Goal: Transaction & Acquisition: Purchase product/service

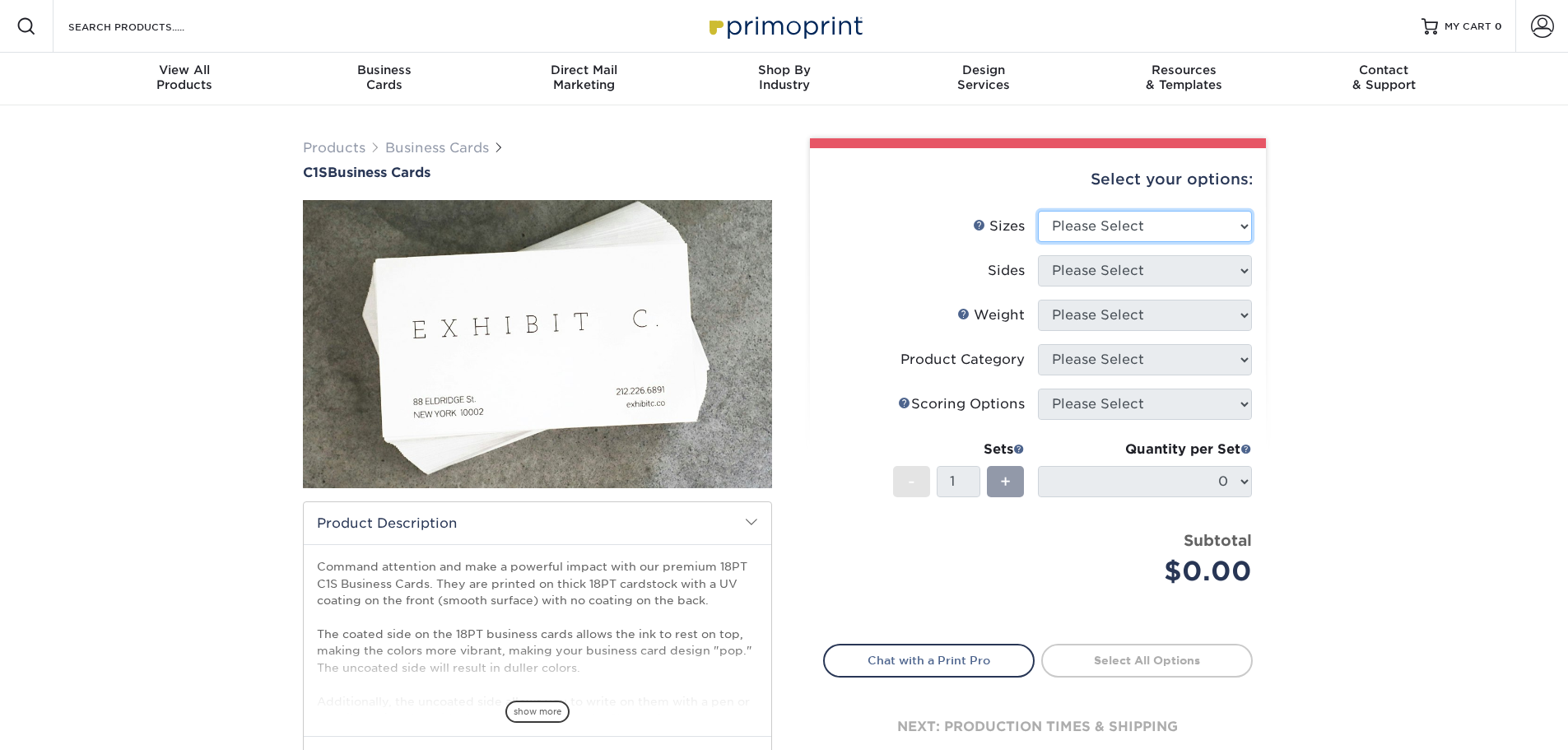
click at [1096, 234] on select "Please Select 2" x 3.5" - Standard 2.125" x 3.375" - European 2.5" x 2.5" - Squ…" at bounding box center [1144, 226] width 214 height 31
select select "2.12x3.38"
click at [1038, 211] on select "Please Select 2" x 3.5" - Standard 2.125" x 3.375" - European 2.5" x 2.5" - Squ…" at bounding box center [1144, 226] width 214 height 31
click at [1102, 279] on select "Please Select Print Both Sides Print Front Only" at bounding box center [1144, 271] width 214 height 31
select select "13abbda7-1d64-4f25-8bb2-c179b224825d"
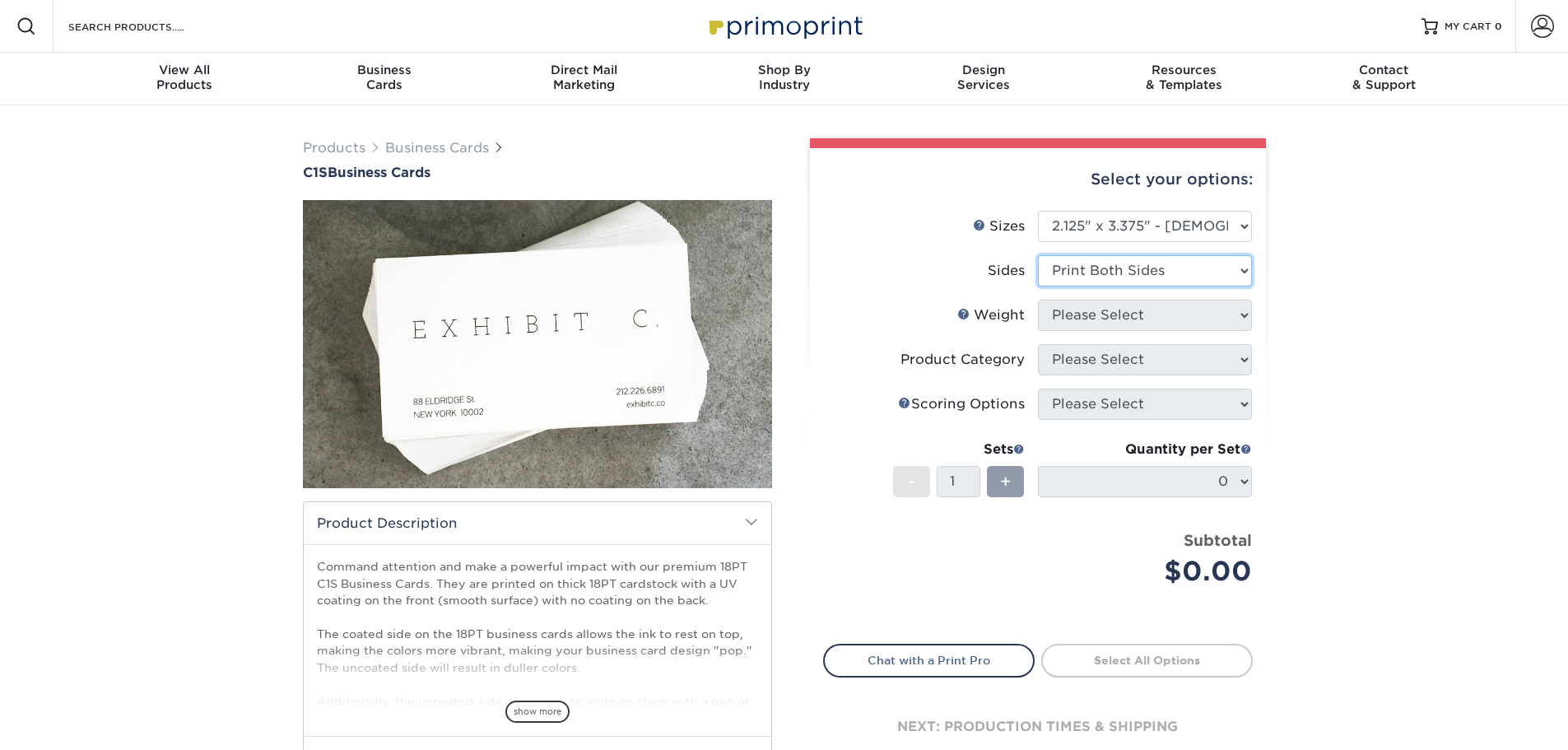
click at [1038, 255] on select "Please Select Print Both Sides Print Front Only" at bounding box center [1144, 271] width 214 height 31
click at [1105, 320] on select "Please Select 18PT C1S" at bounding box center [1144, 314] width 214 height 31
select select "18PTC1S"
click at [1038, 299] on select "Please Select 18PT C1S" at bounding box center [1144, 314] width 214 height 31
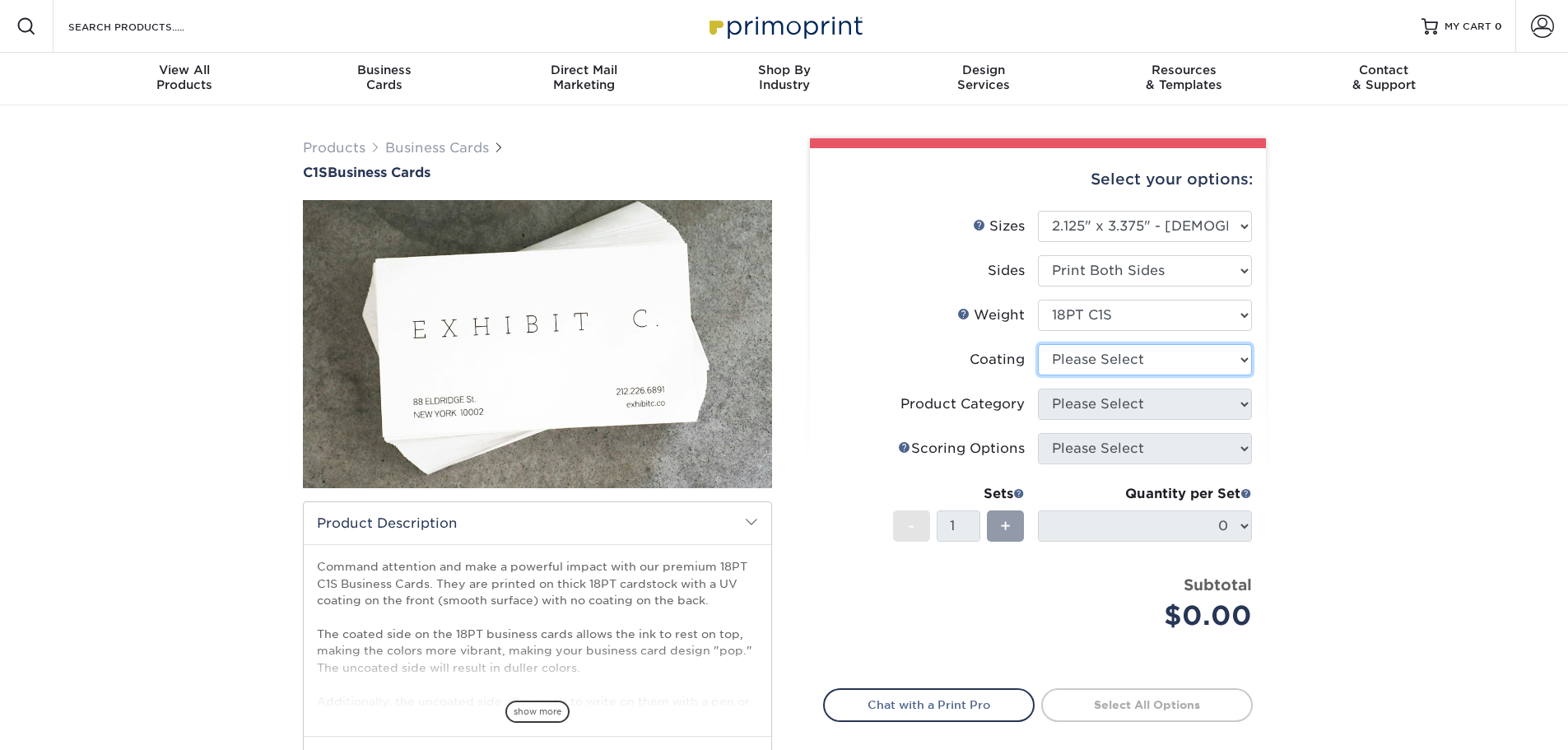
click at [1113, 361] on select at bounding box center [1144, 359] width 214 height 31
select select "1e8116af-acfc-44b1-83dc-8181aa338834"
click at [1038, 344] on select at bounding box center [1144, 359] width 214 height 31
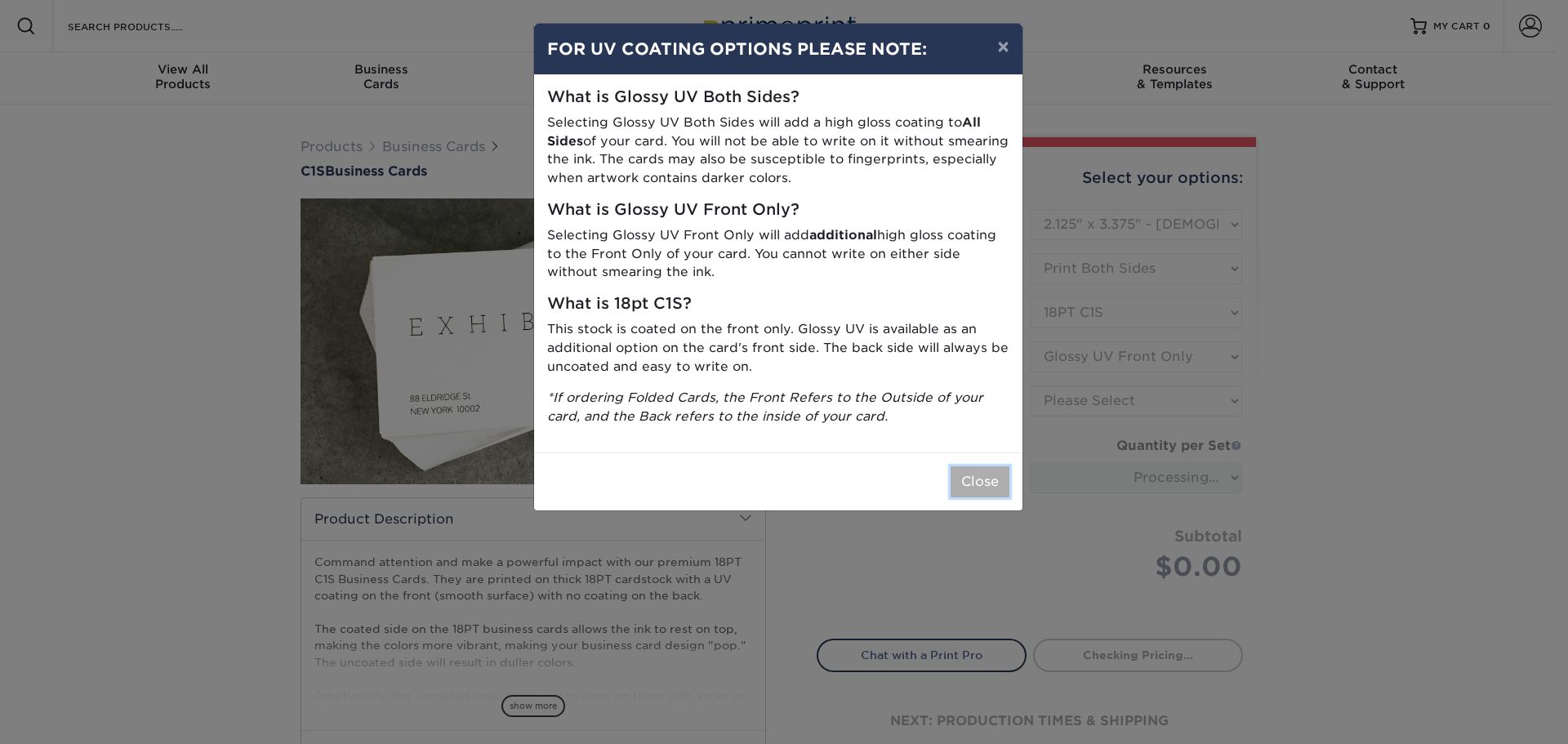
click at [990, 476] on button "Close" at bounding box center [980, 481] width 58 height 31
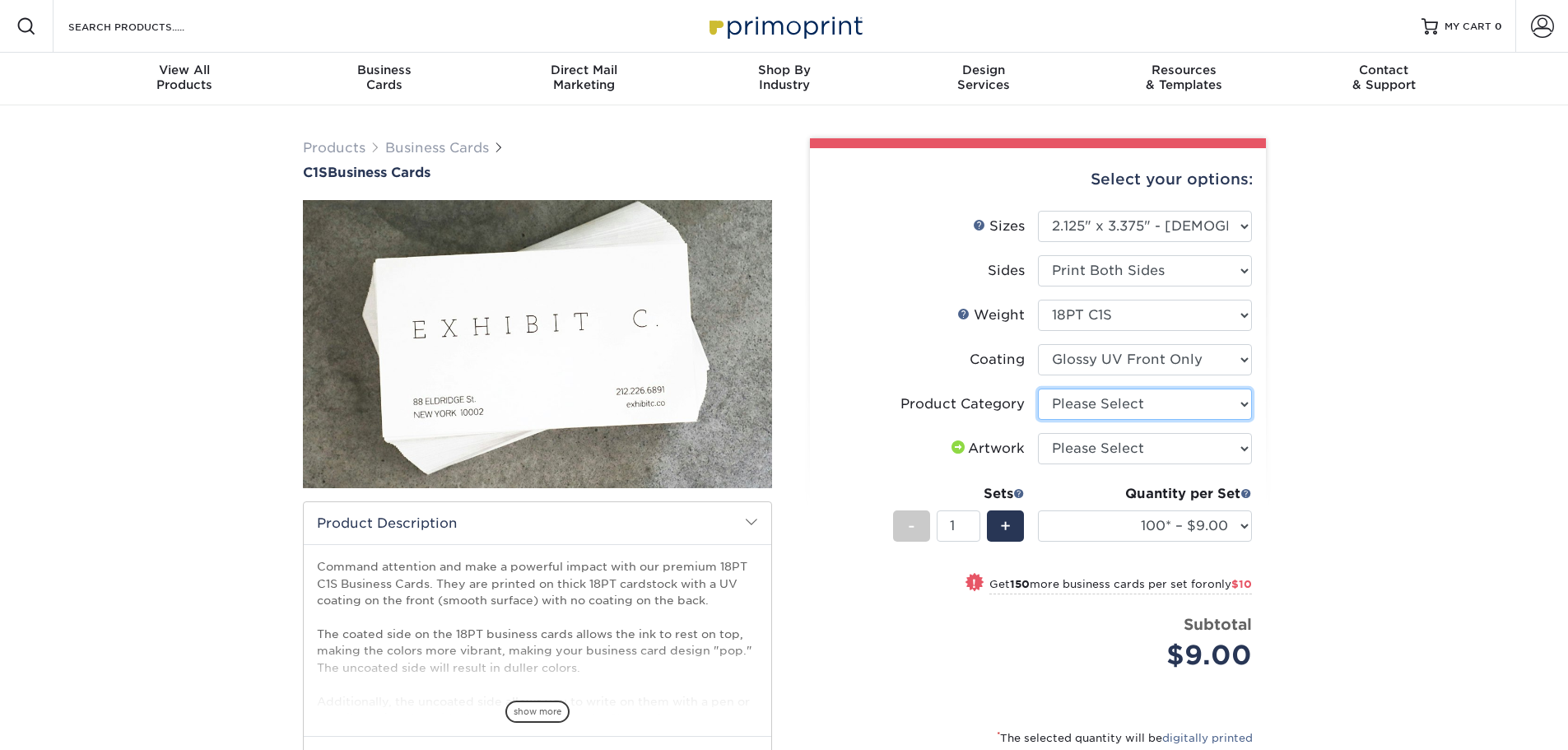
click at [1129, 412] on select "Please Select Business Cards" at bounding box center [1144, 403] width 214 height 31
select select "3b5148f1-0588-4f88-a218-97bcfdce65c1"
click at [1038, 388] on select "Please Select Business Cards" at bounding box center [1144, 403] width 214 height 31
click at [1126, 455] on select "Please Select I will upload files I need a design - $100" at bounding box center [1144, 448] width 214 height 31
select select "upload"
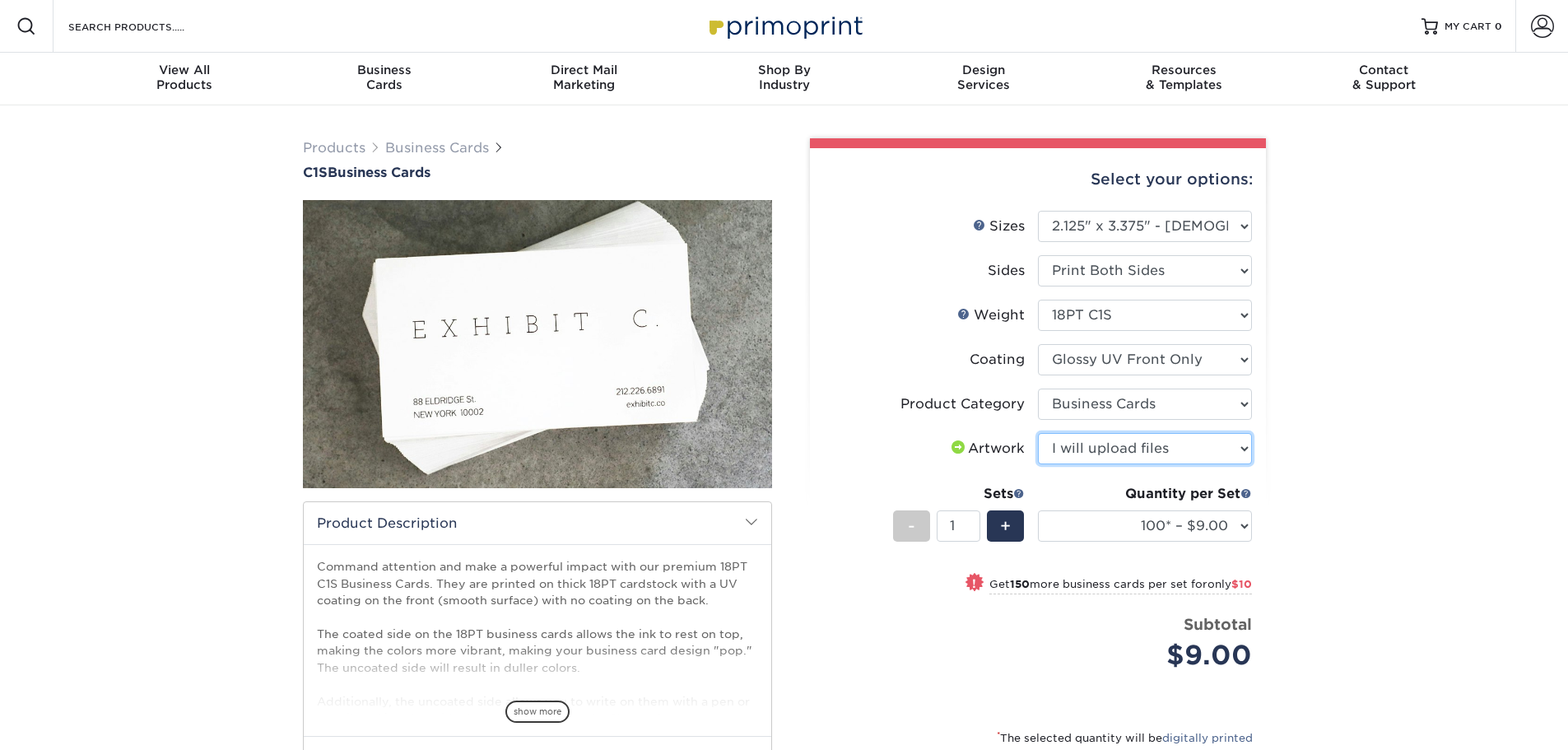
click at [1038, 433] on select "Please Select I will upload files I need a design - $100" at bounding box center [1144, 448] width 214 height 31
click at [1124, 536] on select "100* – $9.00 250* – $19.00 500 – $38.00 1000 – $50.00 2500 – $109.00 5000 – $15…" at bounding box center [1144, 525] width 214 height 31
click at [1287, 509] on div "Products Business Cards C1S Business Cards" at bounding box center [784, 529] width 1568 height 847
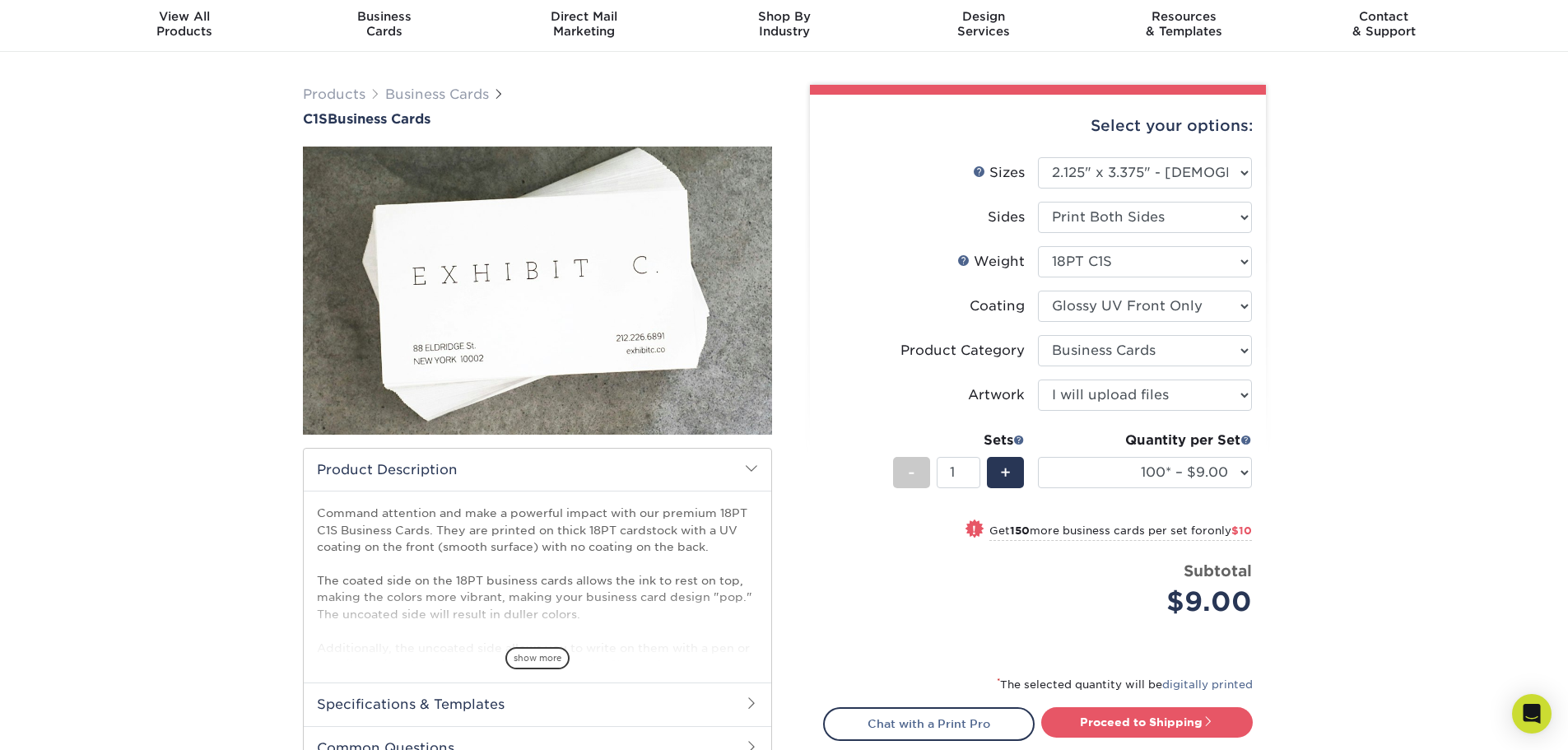
scroll to position [83, 0]
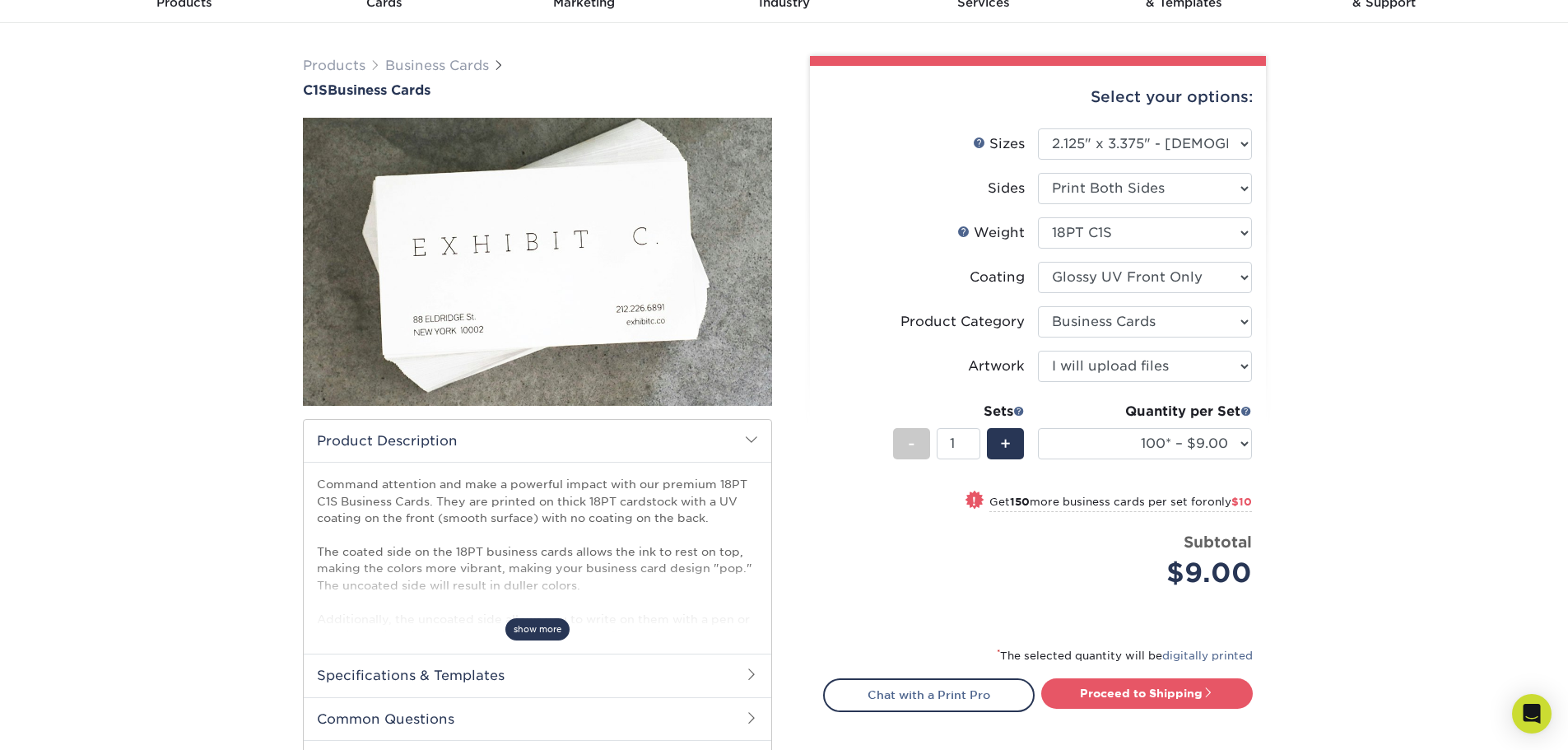
click at [529, 622] on span "show more" at bounding box center [538, 628] width 65 height 22
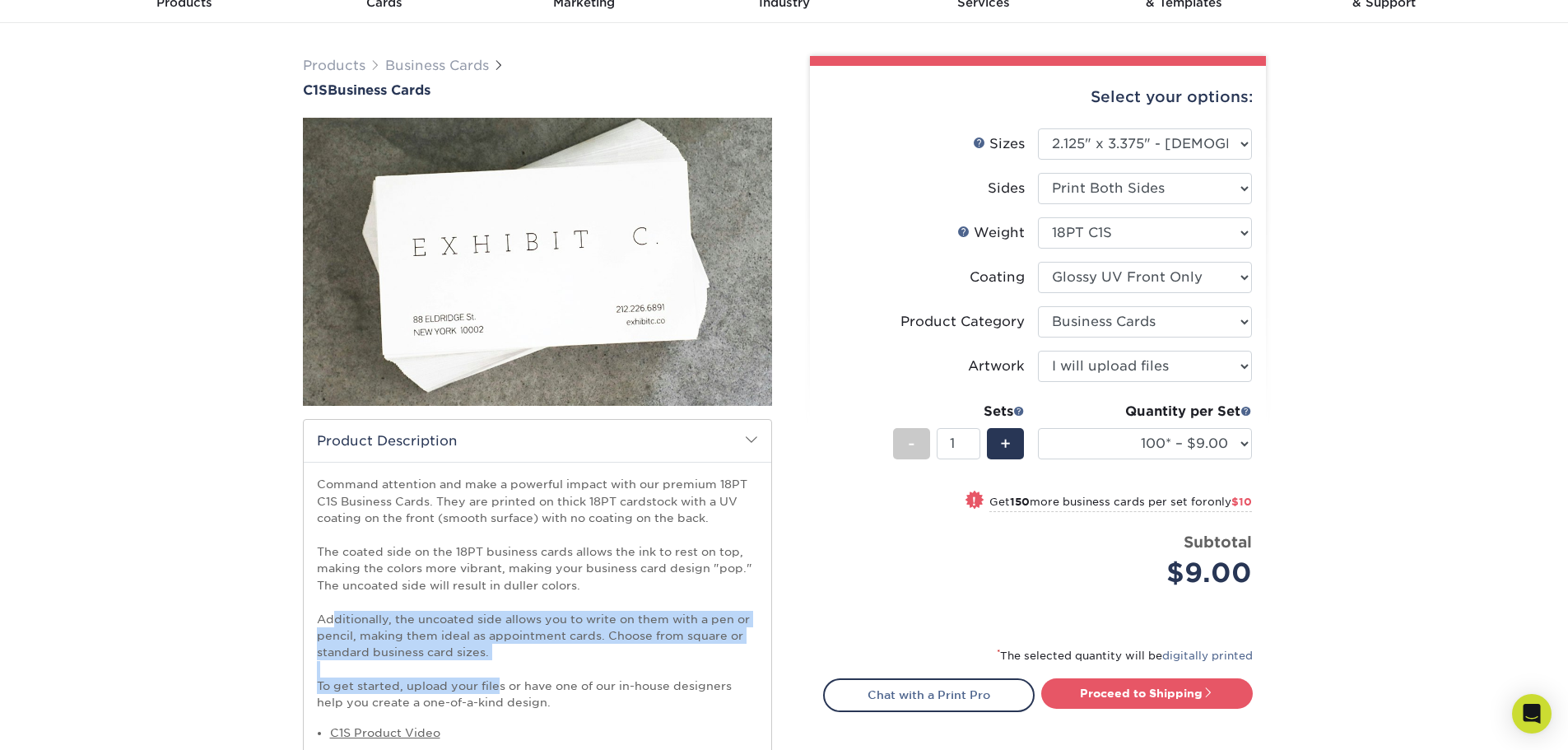
drag, startPoint x: 338, startPoint y: 618, endPoint x: 529, endPoint y: 684, distance: 202.1
click at [527, 684] on p "Command attention and make a powerful impact with our premium 18PT C1S Business…" at bounding box center [538, 592] width 442 height 234
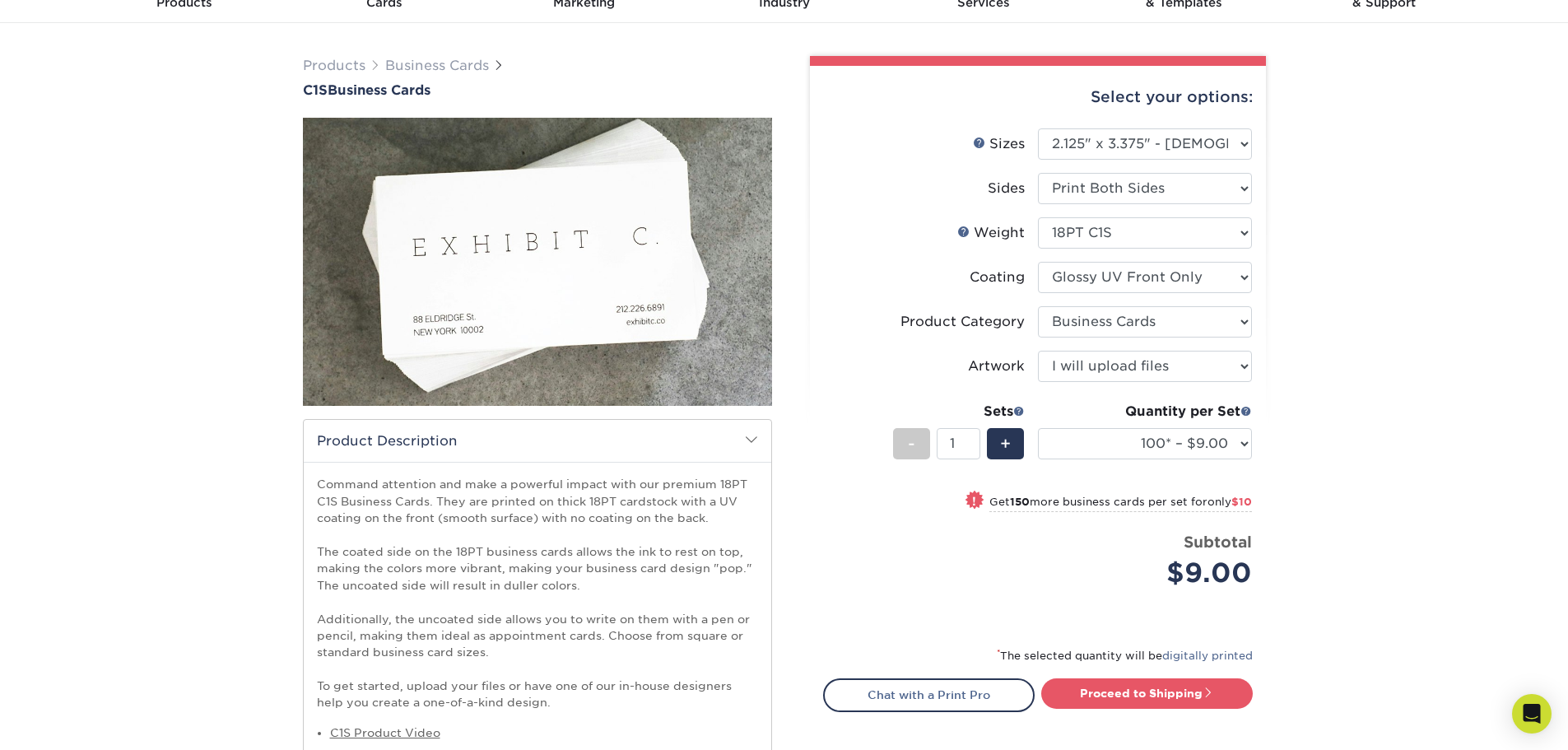
click at [530, 684] on p "Command attention and make a powerful impact with our premium 18PT C1S Business…" at bounding box center [538, 592] width 442 height 234
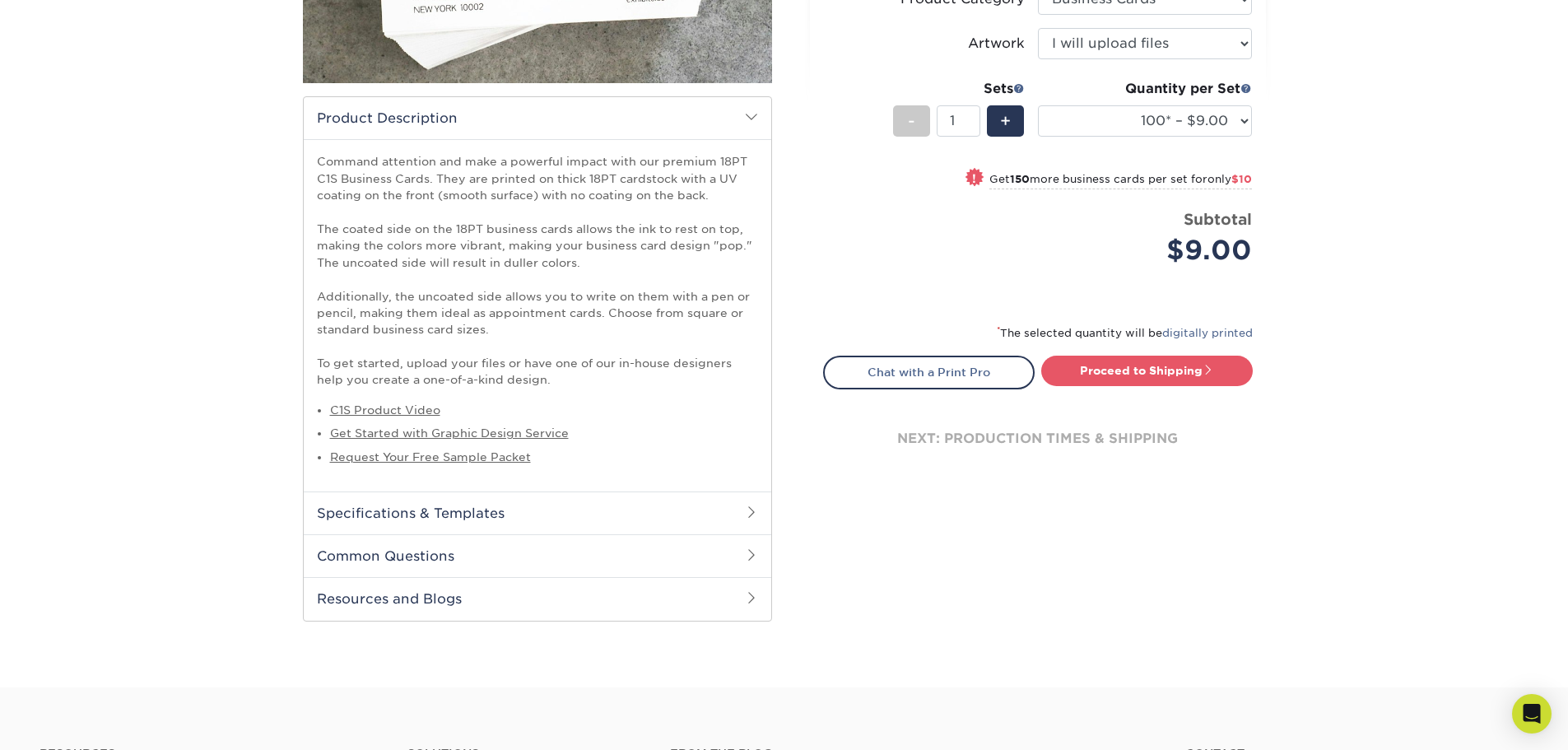
scroll to position [411, 0]
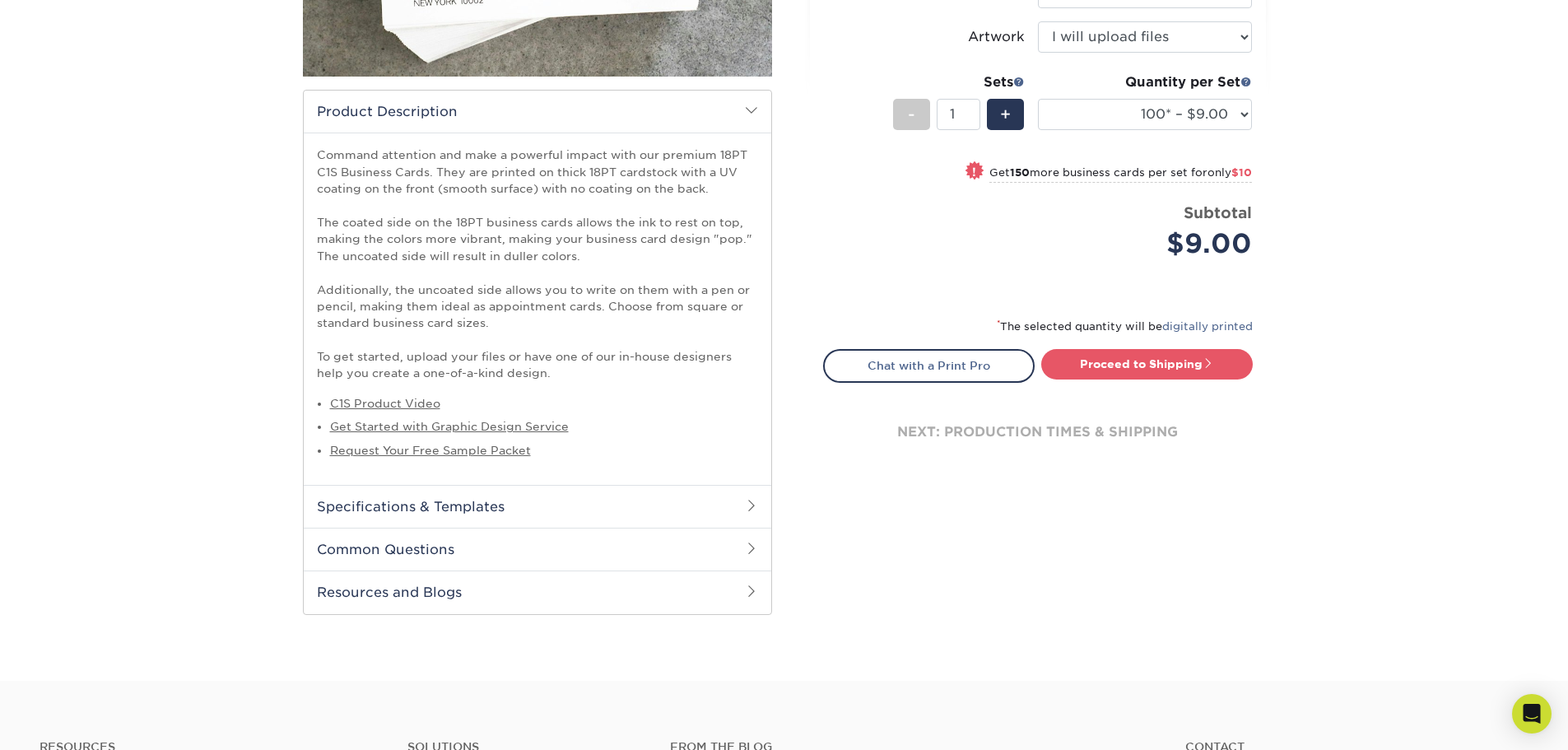
click at [559, 504] on h2 "Specifications & Templates" at bounding box center [538, 506] width 467 height 43
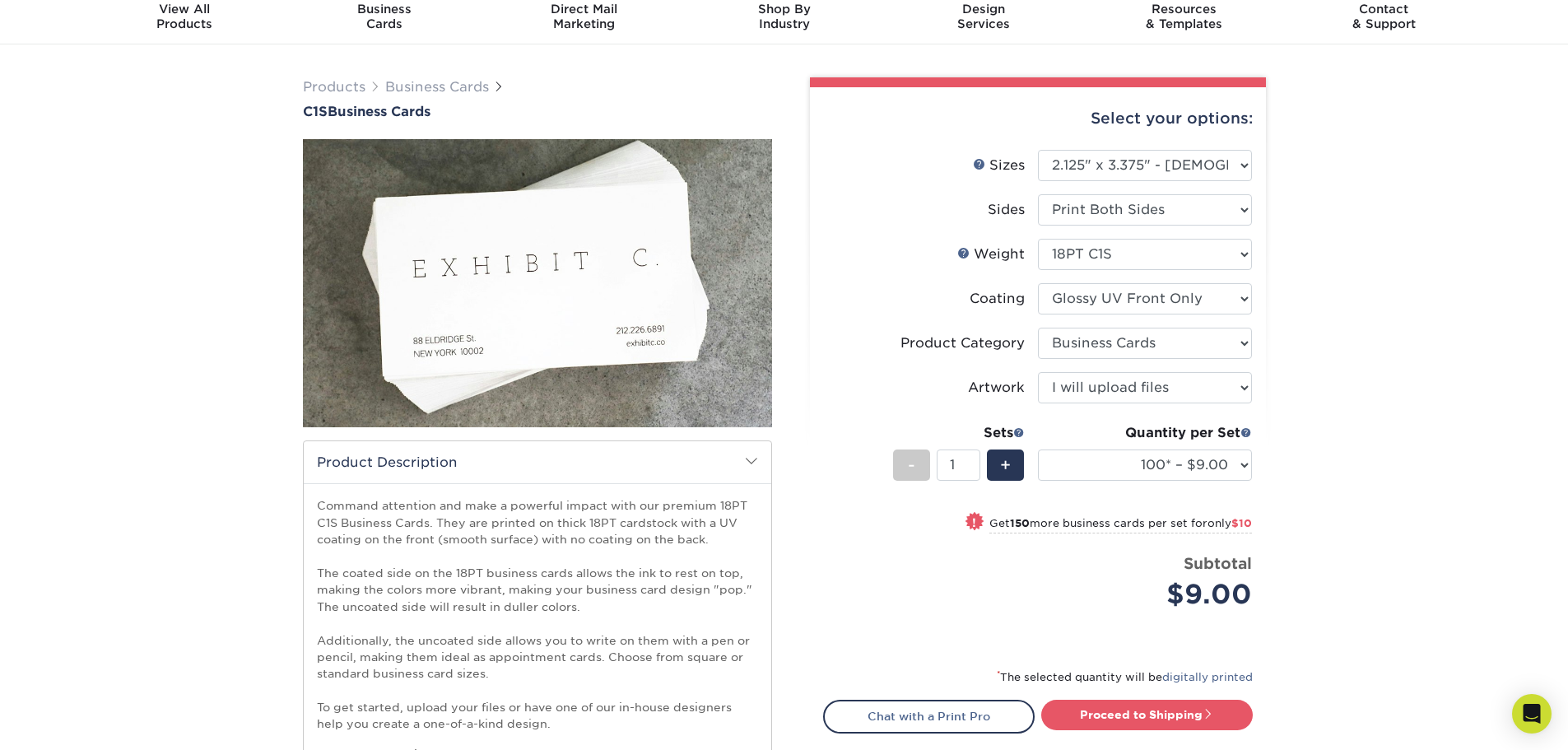
scroll to position [0, 0]
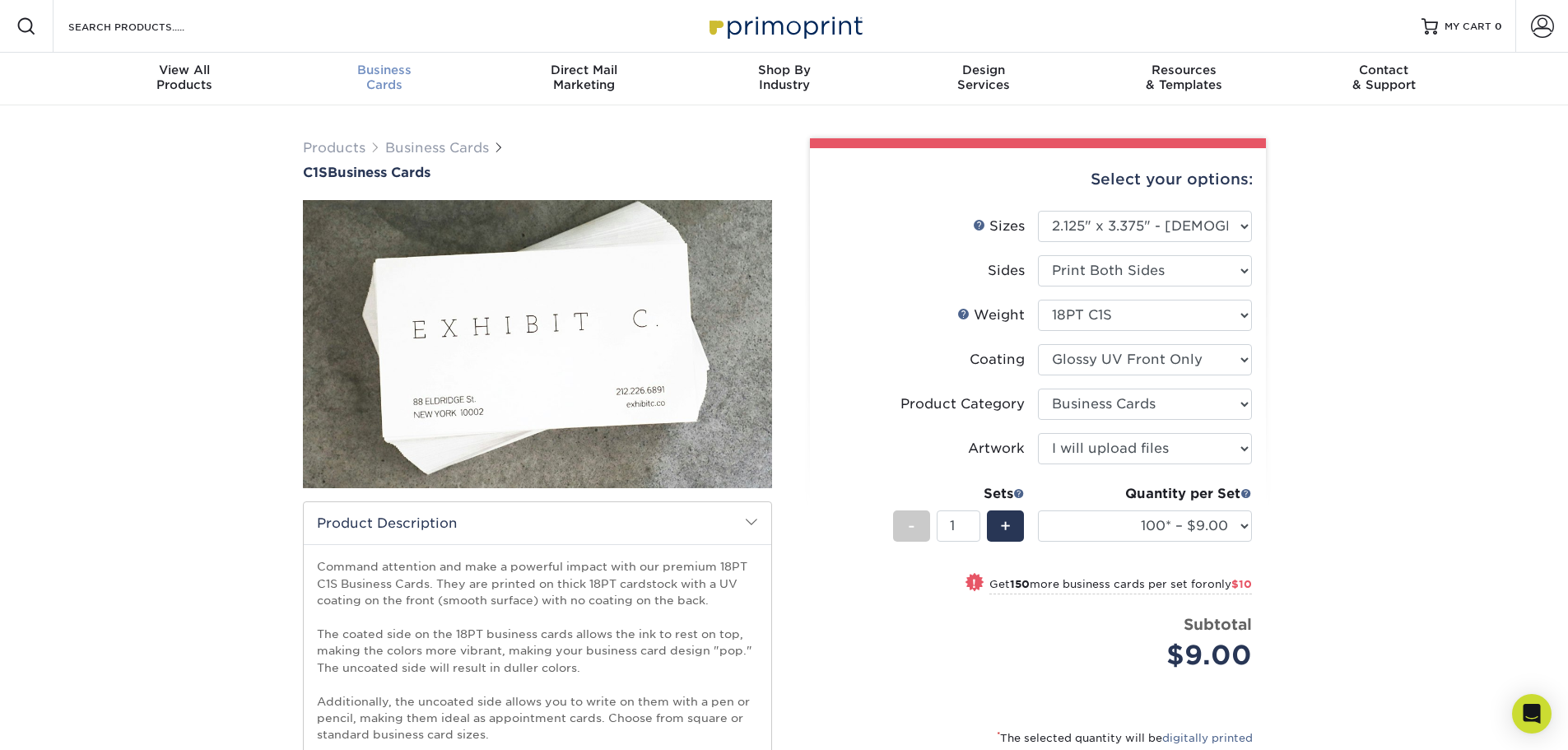
click at [403, 75] on span "Business" at bounding box center [384, 70] width 200 height 15
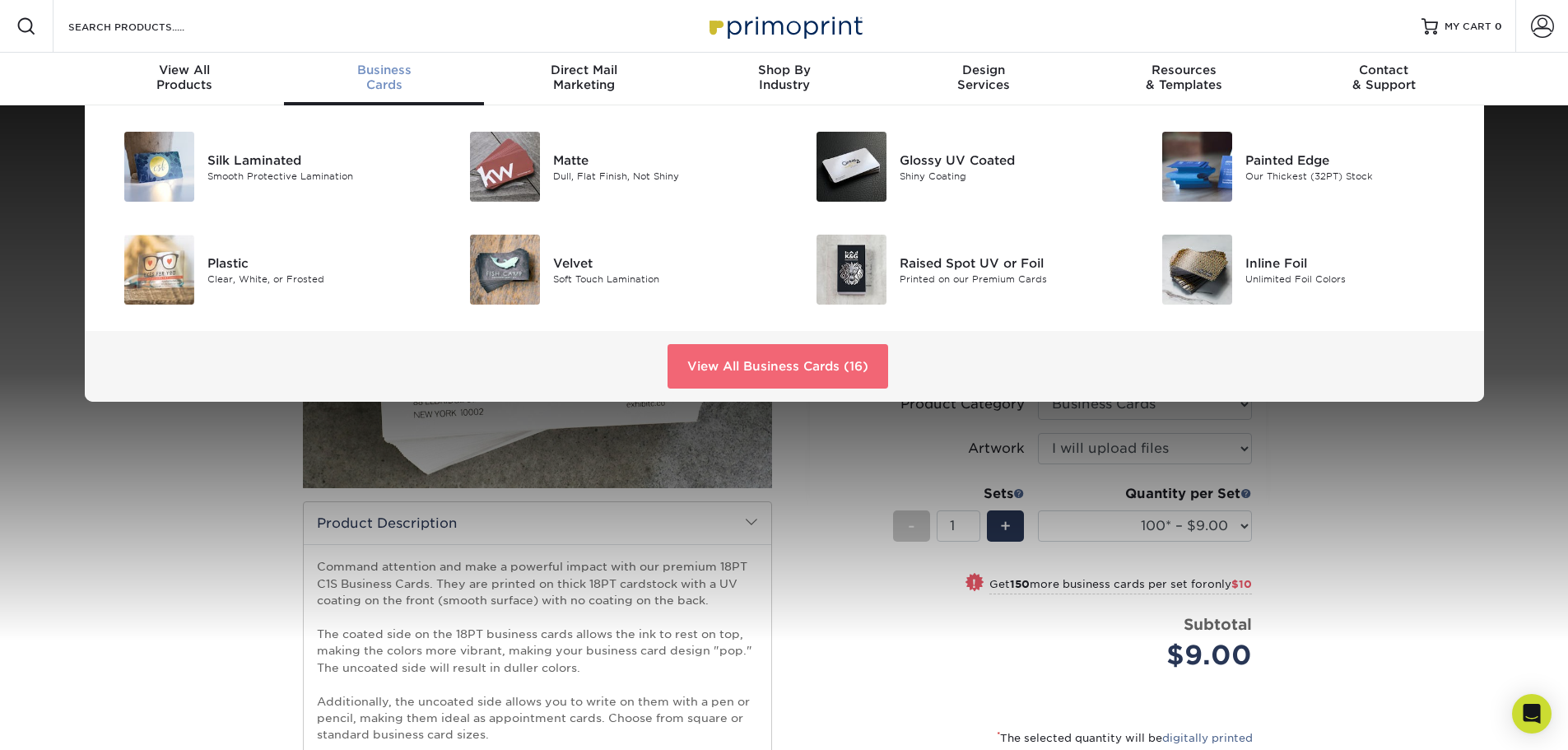
click at [756, 356] on link "View All Business Cards (16)" at bounding box center [778, 366] width 220 height 45
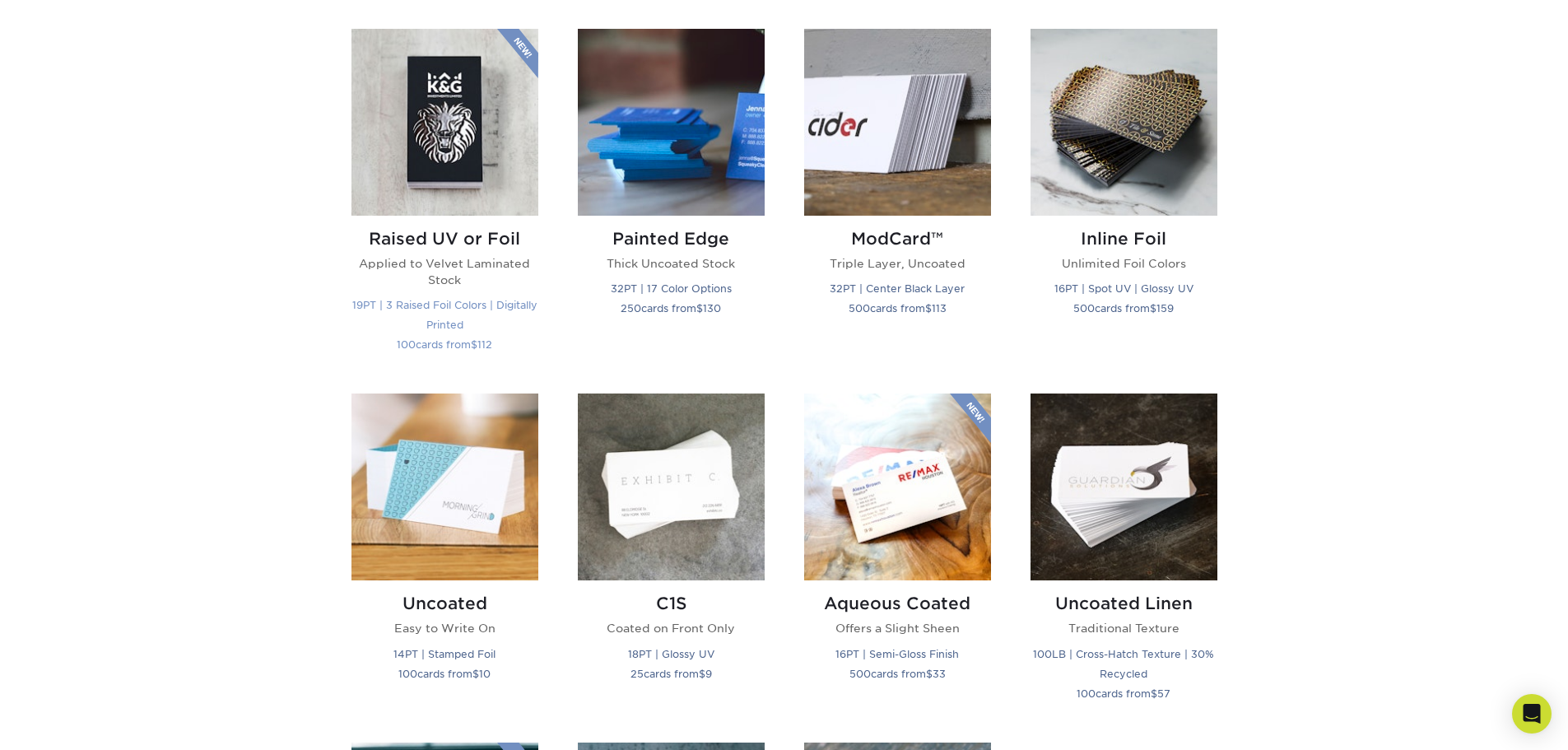
scroll to position [905, 0]
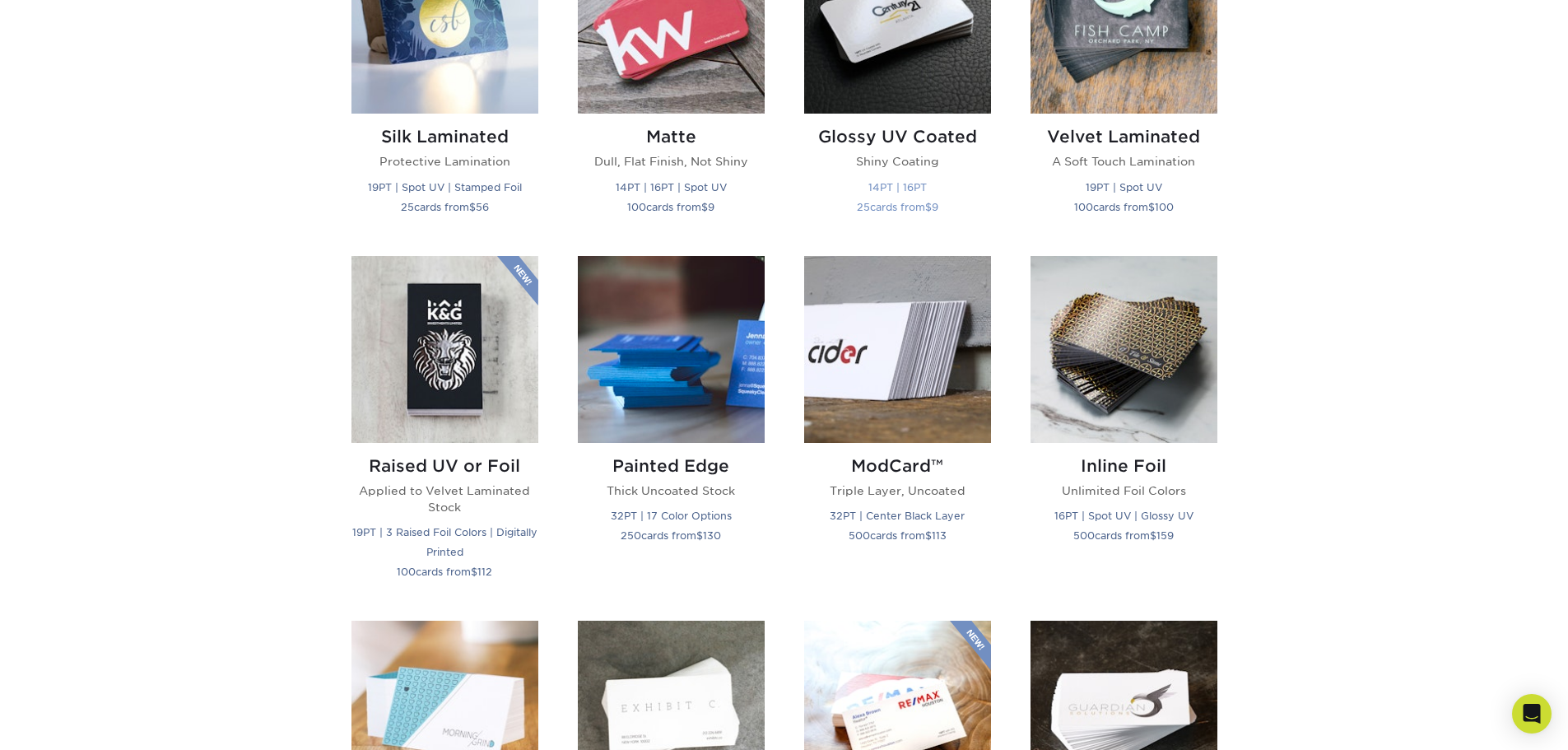
click at [911, 37] on img at bounding box center [897, 20] width 187 height 187
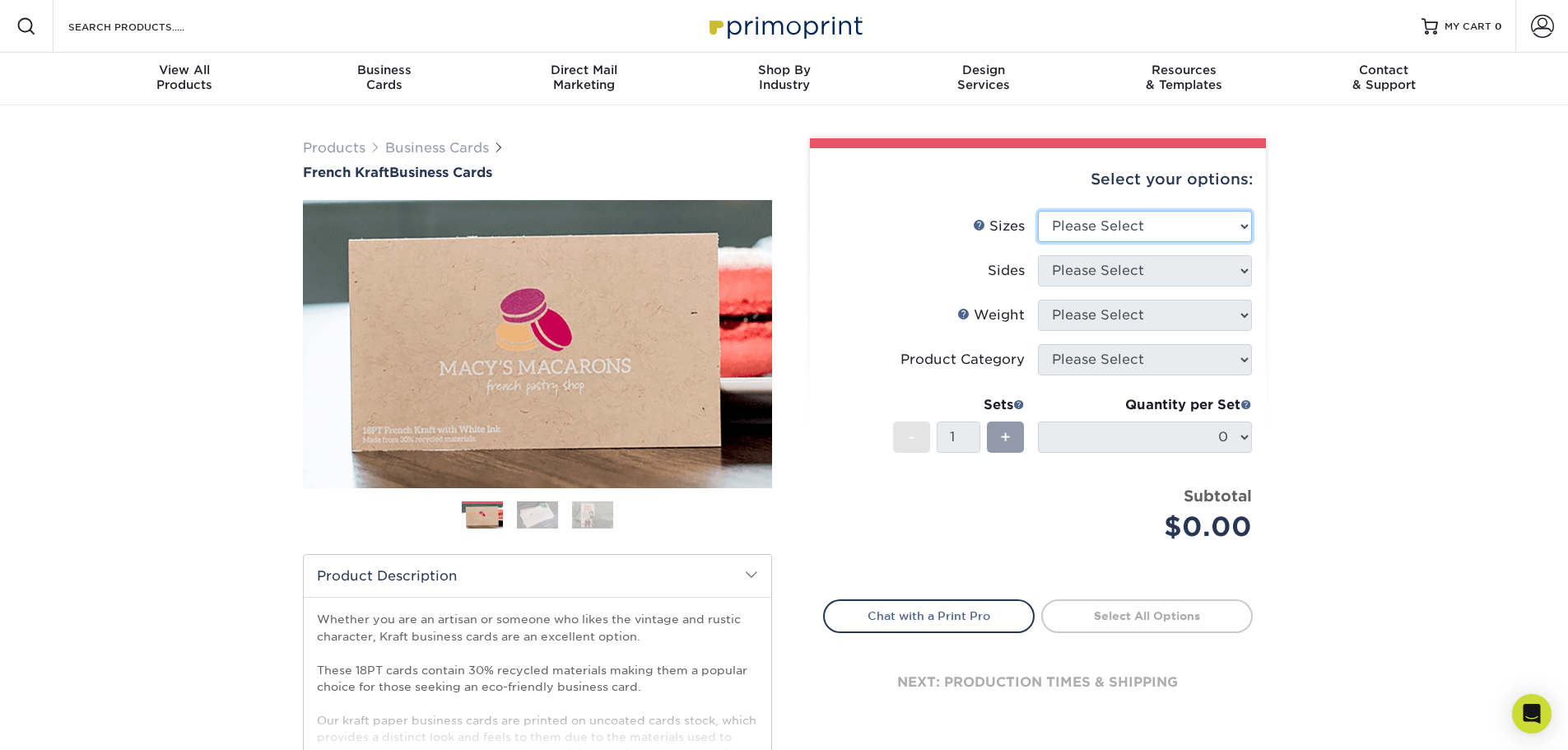
click at [1105, 241] on select "Please Select 1.5" x 3.5" - Mini 1.75" x 3.5" - Mini 2" x 2" - Square 2" x 3" -…" at bounding box center [1144, 226] width 214 height 31
click at [1106, 235] on select "Please Select 1.5" x 3.5" - Mini 1.75" x 3.5" - Mini 2" x 2" - Square 2" x 3" -…" at bounding box center [1144, 226] width 214 height 31
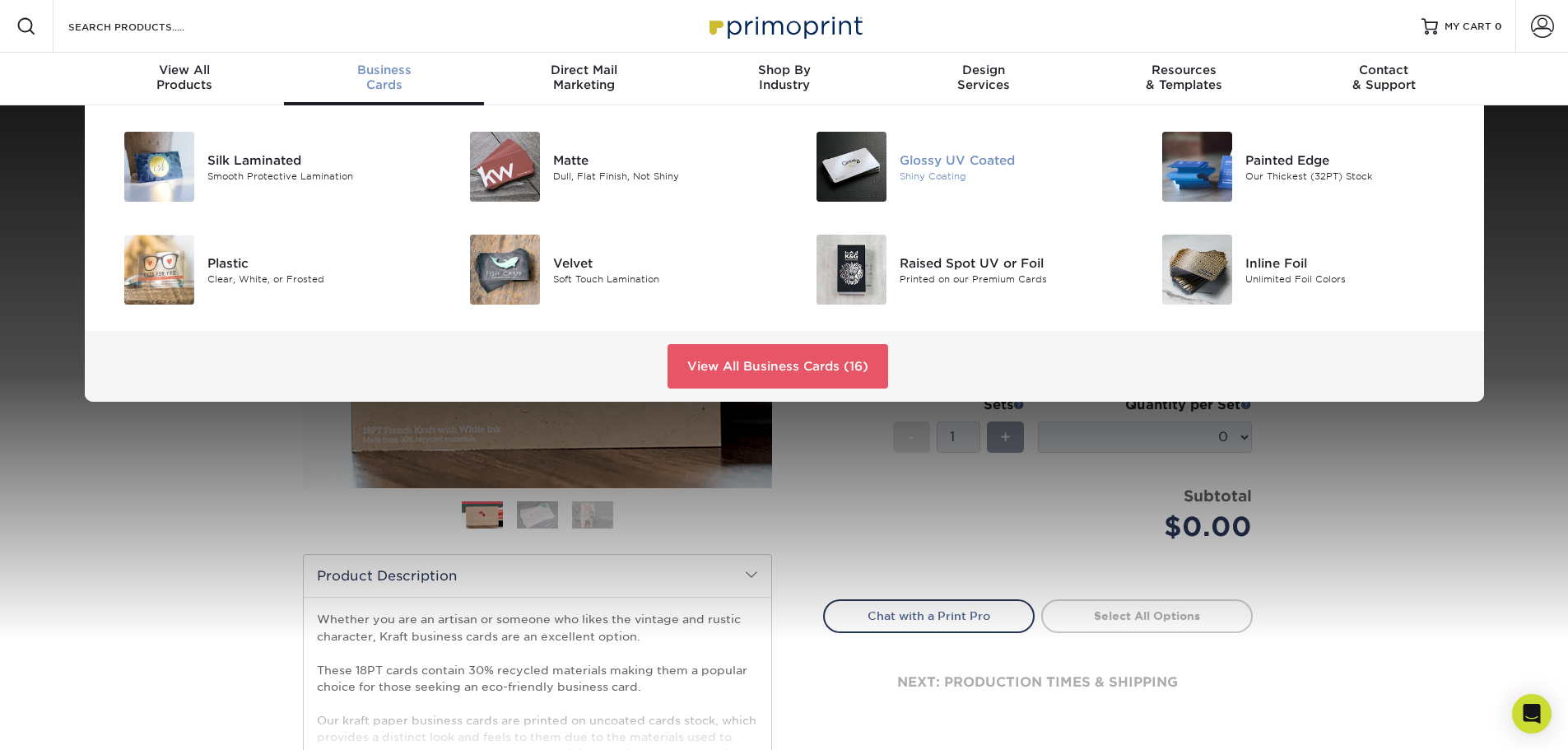
click at [936, 167] on div "Glossy UV Coated" at bounding box center [1009, 159] width 218 height 18
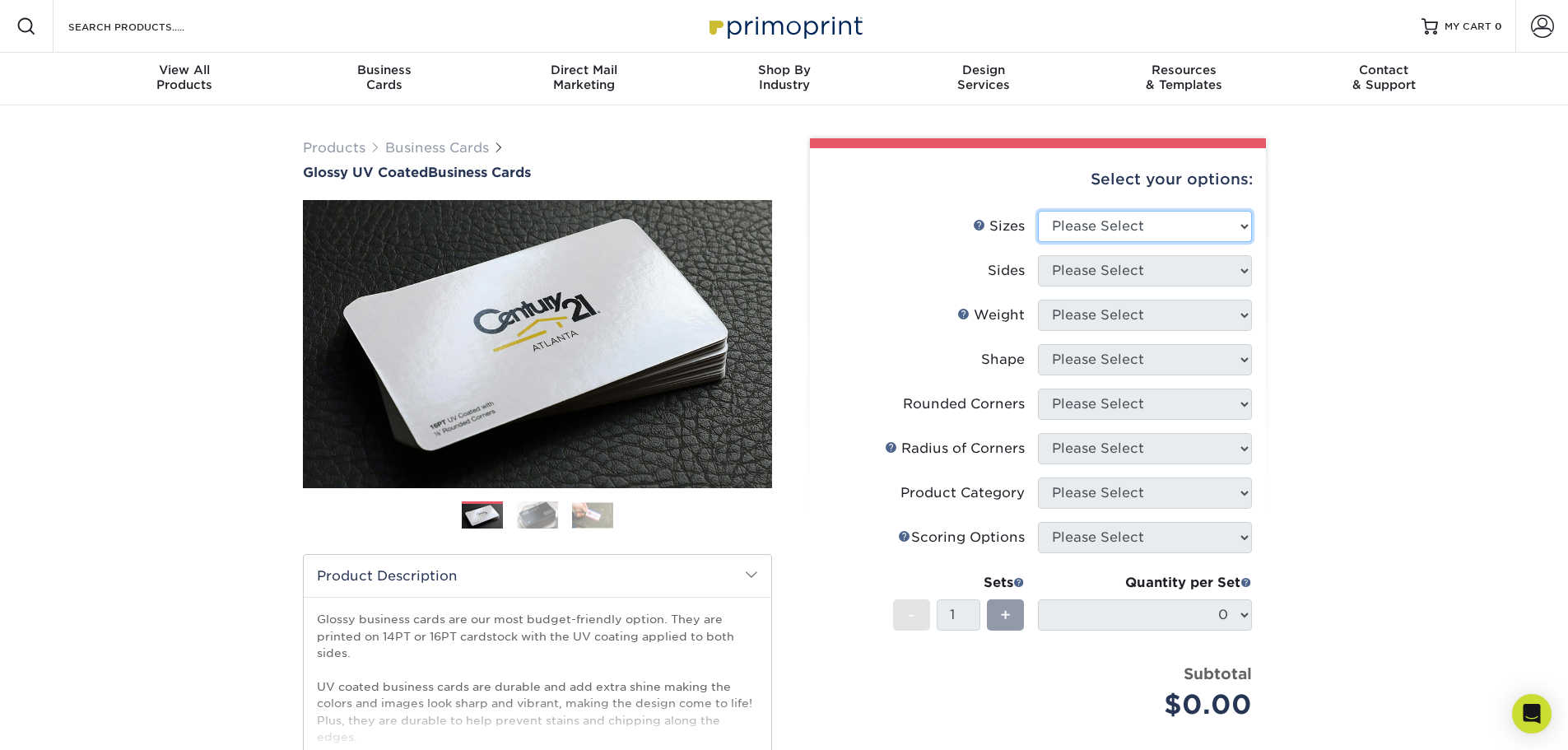
click at [1093, 214] on select "Please Select 1.5" x 3.5" - Mini 1.75" x 3.5" - Mini 2" x 2" - Square 2" x 3" -…" at bounding box center [1144, 226] width 214 height 31
click at [1161, 213] on select "Please Select 1.5" x 3.5" - Mini 1.75" x 3.5" - Mini 2" x 2" - Square 2" x 3" -…" at bounding box center [1144, 226] width 214 height 31
select select "2.12x3.38"
click at [1038, 211] on select "Please Select 1.5" x 3.5" - Mini 1.75" x 3.5" - Mini 2" x 2" - Square 2" x 3" -…" at bounding box center [1144, 226] width 214 height 31
click at [1147, 274] on select "Please Select Print Both Sides Print Front Only" at bounding box center [1144, 271] width 214 height 31
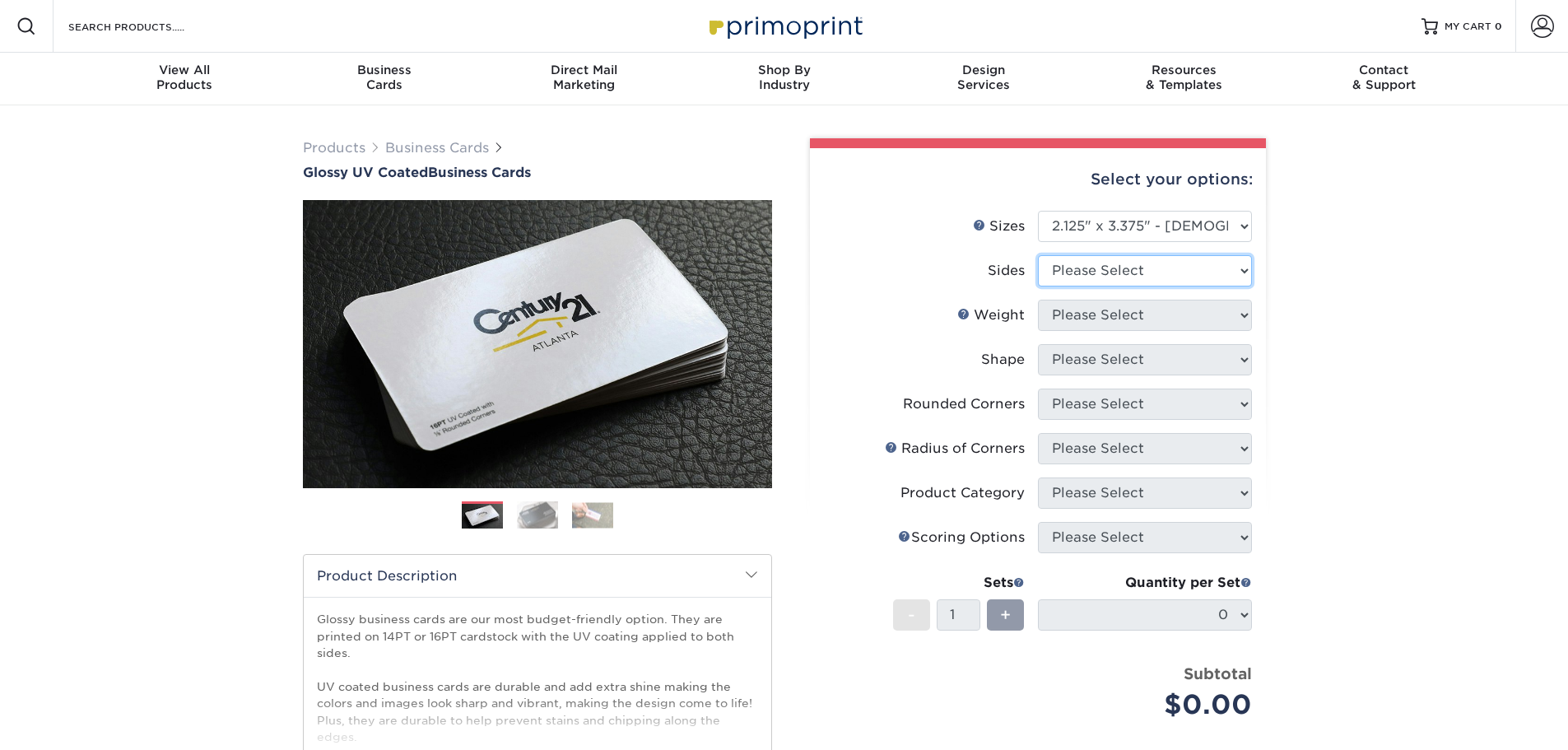
select select "13abbda7-1d64-4f25-8bb2-c179b224825d"
click at [1038, 255] on select "Please Select Print Both Sides Print Front Only" at bounding box center [1144, 271] width 214 height 31
click at [1147, 322] on select "Please Select 14PT 16PT" at bounding box center [1144, 314] width 214 height 31
select select "16PT"
click at [1038, 299] on select "Please Select 14PT 16PT" at bounding box center [1144, 314] width 214 height 31
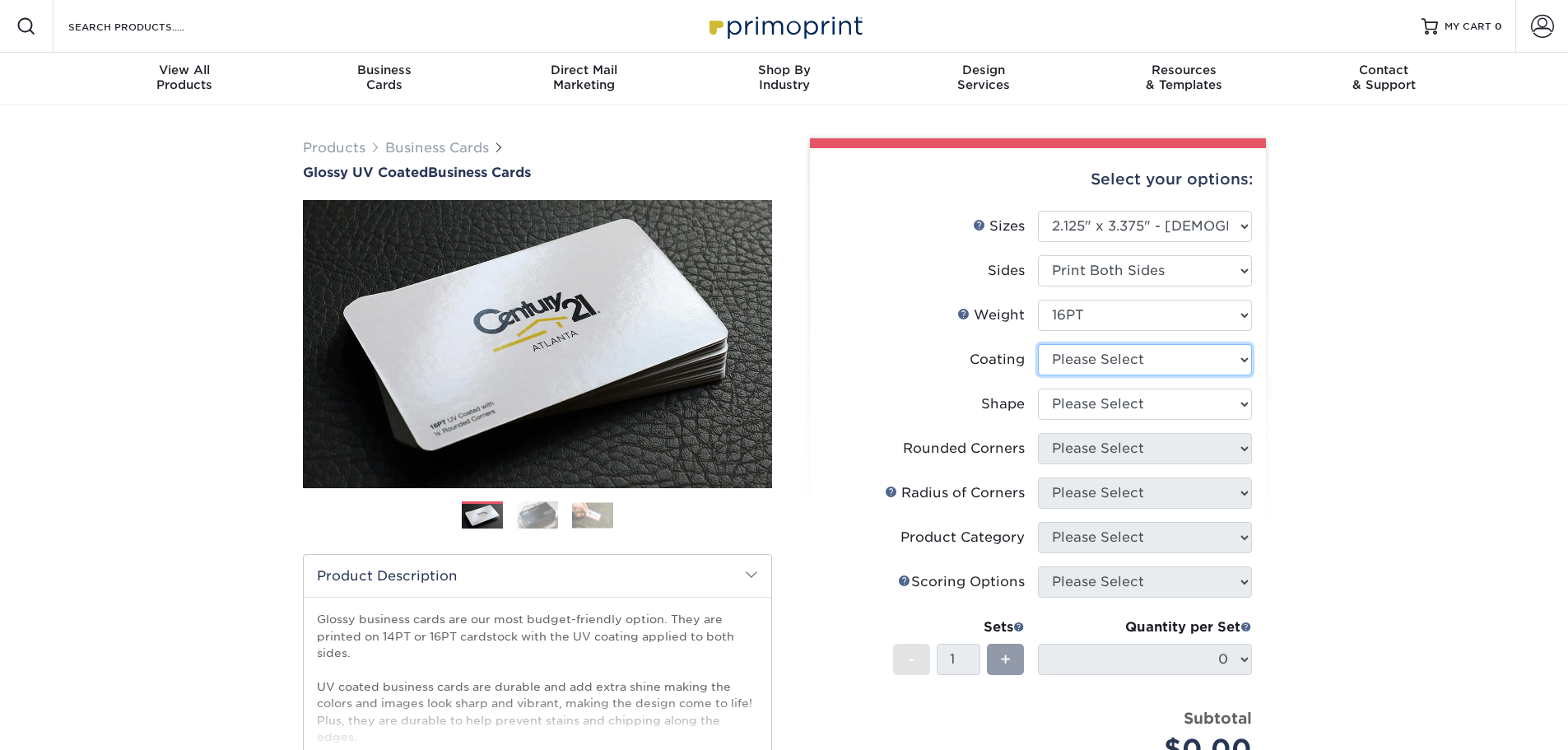
click at [1152, 367] on select at bounding box center [1144, 359] width 214 height 31
select select "ae367451-b2b8-45df-a344-0f05b6a12993"
click at [1038, 344] on select at bounding box center [1144, 359] width 214 height 31
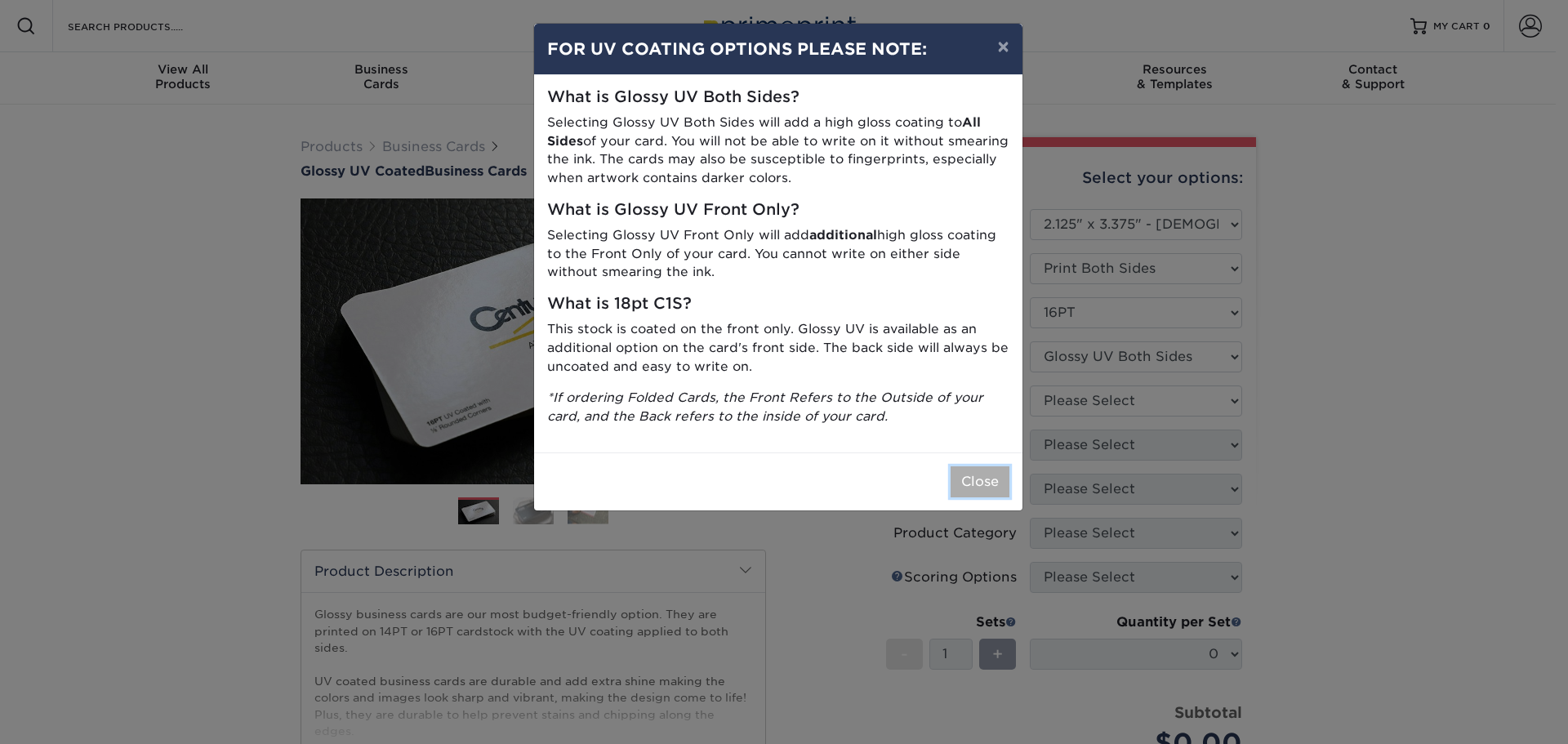
click at [968, 481] on button "Close" at bounding box center [980, 481] width 58 height 31
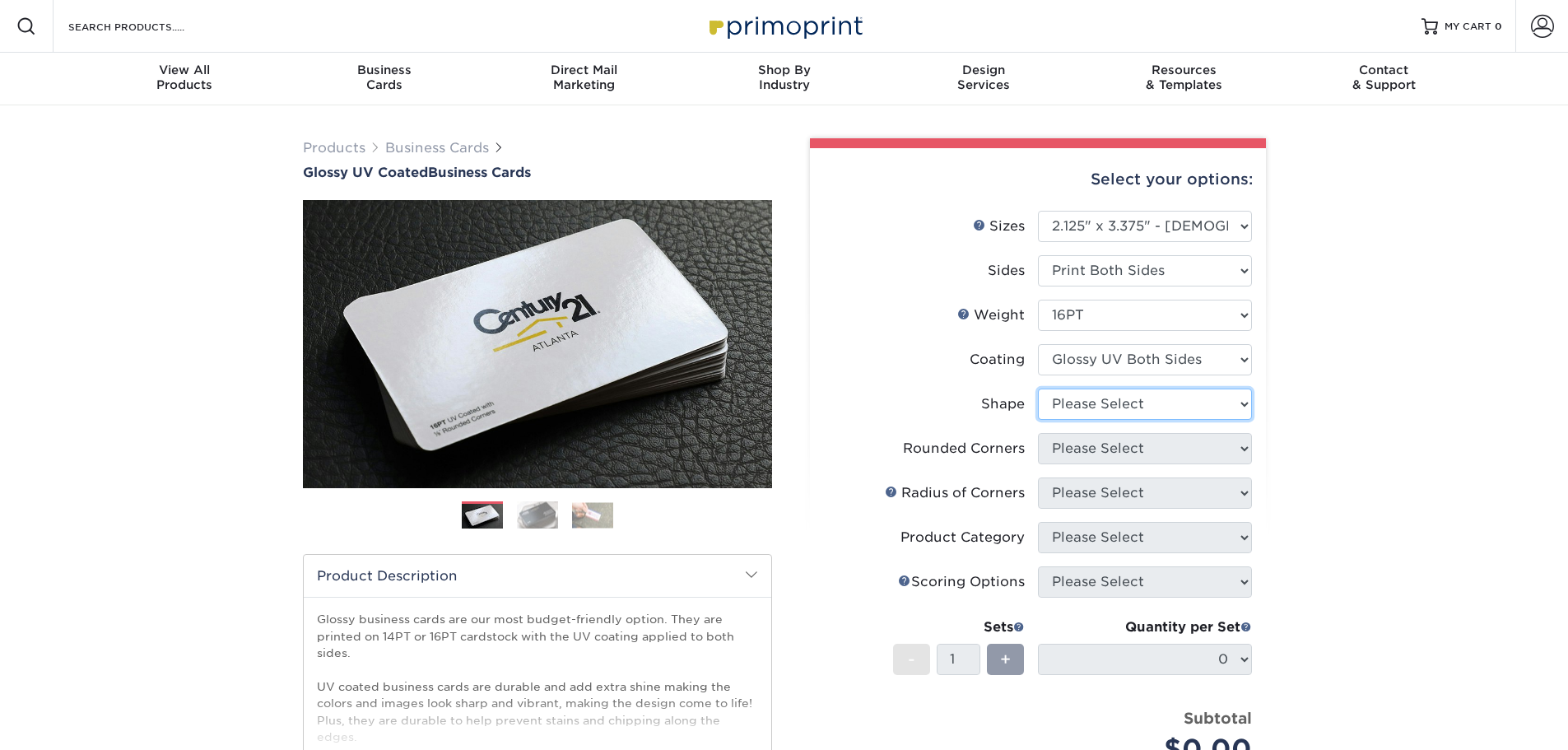
click at [1086, 414] on select "Please Select Standard" at bounding box center [1144, 403] width 214 height 31
click at [1038, 388] on select "Please Select Standard" at bounding box center [1144, 403] width 214 height 31
drag, startPoint x: 1088, startPoint y: 401, endPoint x: 1087, endPoint y: 414, distance: 13.0
click at [1088, 401] on select "Please Select Standard" at bounding box center [1144, 403] width 214 height 31
select select "standard"
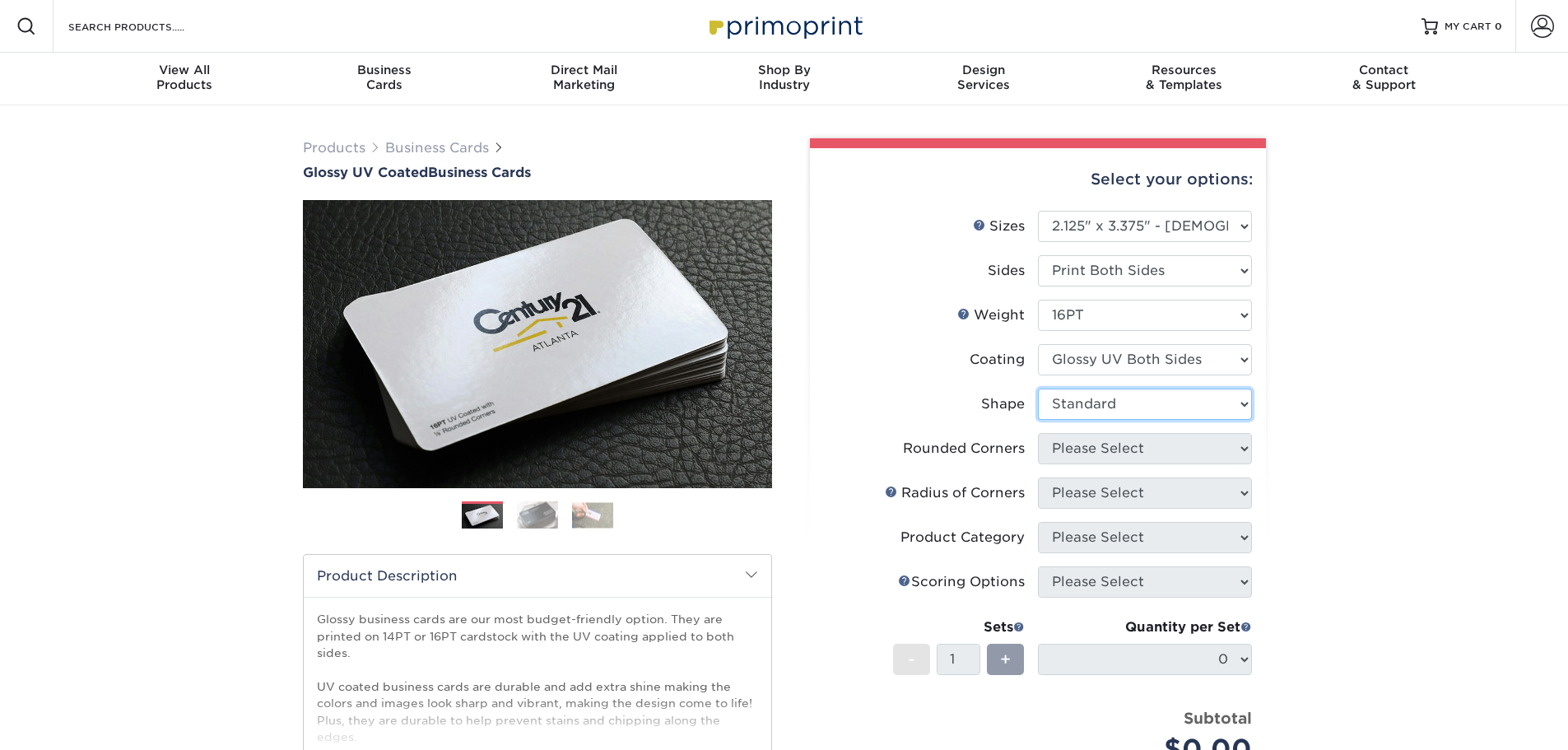
click at [1038, 388] on select "Please Select Standard" at bounding box center [1144, 403] width 214 height 31
click at [1090, 467] on li "Rounded Corners Please Select Yes - Round 2 Corners Yes - Round 4 Corners No" at bounding box center [1038, 455] width 428 height 45
click at [1091, 462] on select "Please Select Yes - Round 2 Corners Yes - Round 4 Corners No" at bounding box center [1144, 448] width 214 height 31
select select "7672df9e-0e0a-464d-8e1f-920c575e4da3"
click at [1038, 433] on select "Please Select Yes - Round 2 Corners Yes - Round 4 Corners No" at bounding box center [1144, 448] width 214 height 31
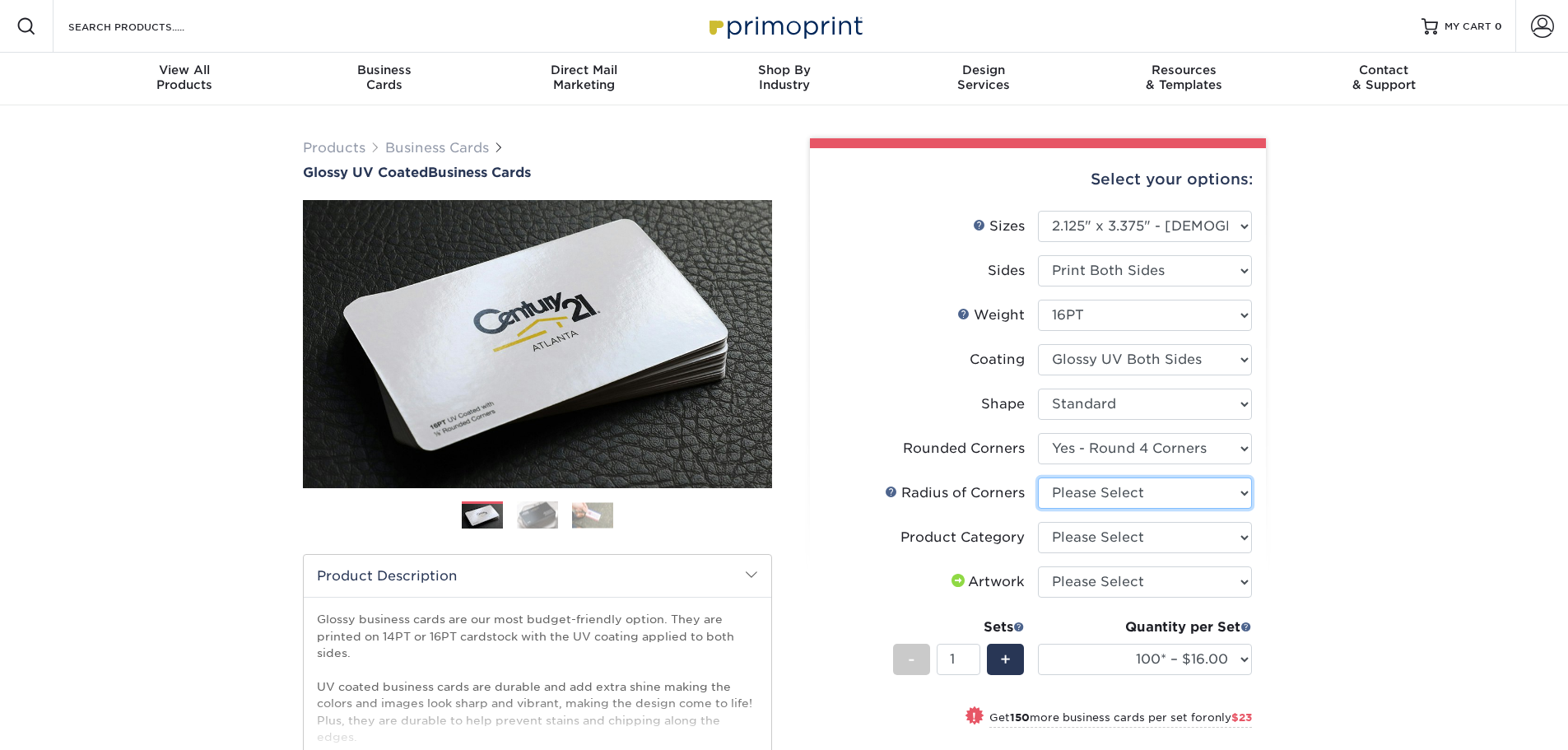
click at [1094, 491] on select "Please Select Rounded 1/8" Rounded 1/4"" at bounding box center [1144, 493] width 214 height 31
select select "589680c7-ee9a-431b-9d12-d7aeb1386a97"
click at [1038, 478] on select "Please Select Rounded 1/8" Rounded 1/4"" at bounding box center [1144, 493] width 214 height 31
click at [1099, 546] on select "Please Select Business Cards" at bounding box center [1144, 537] width 214 height 31
select select "3b5148f1-0588-4f88-a218-97bcfdce65c1"
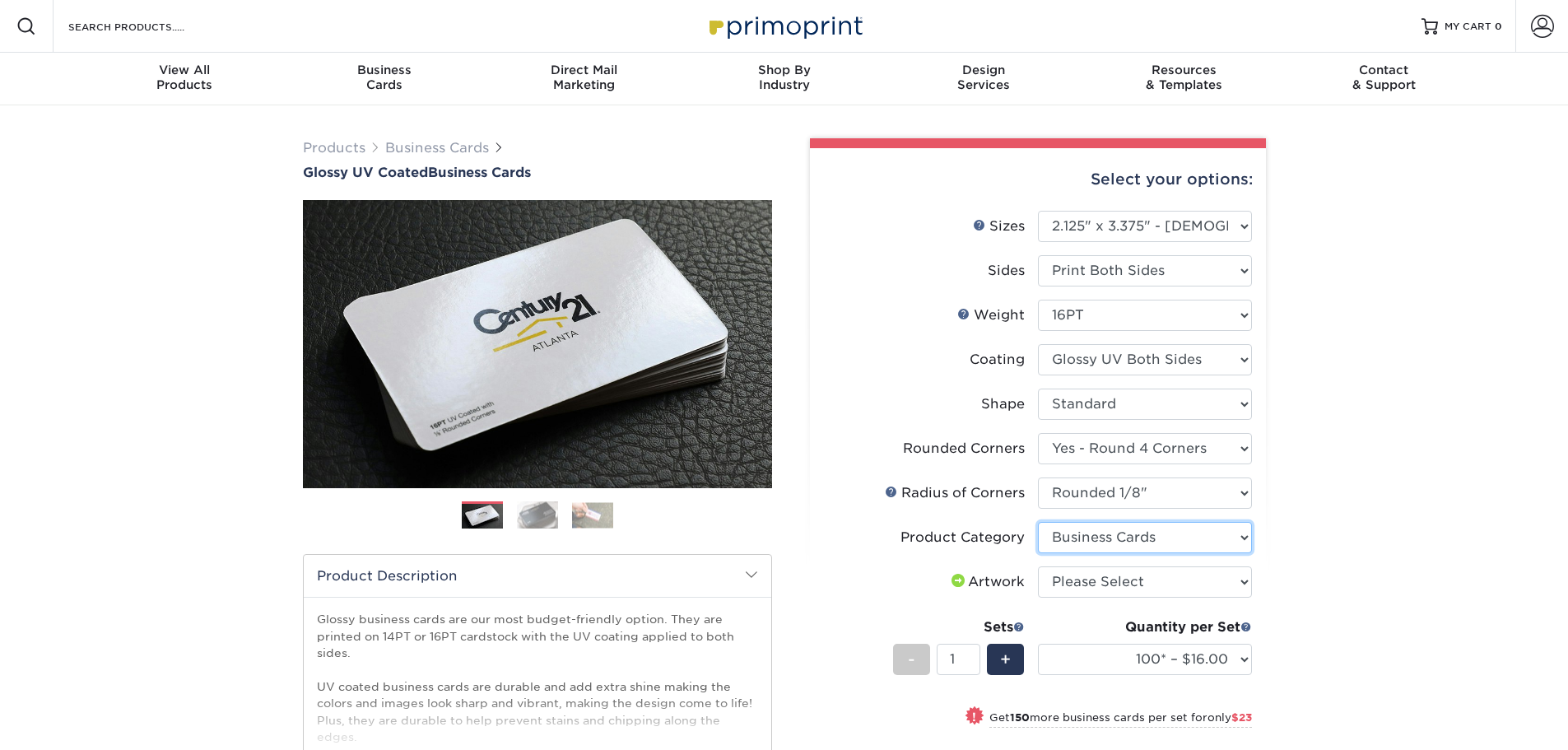
click at [1038, 522] on select "Please Select Business Cards" at bounding box center [1144, 537] width 214 height 31
click at [1099, 586] on select "Please Select I will upload files I need a design - $100" at bounding box center [1144, 581] width 214 height 31
select select "upload"
click at [1038, 566] on select "Please Select I will upload files I need a design - $100" at bounding box center [1144, 581] width 214 height 31
click at [927, 609] on li "Artwork Please Select I will upload files I need a design - $100" at bounding box center [1038, 588] width 428 height 45
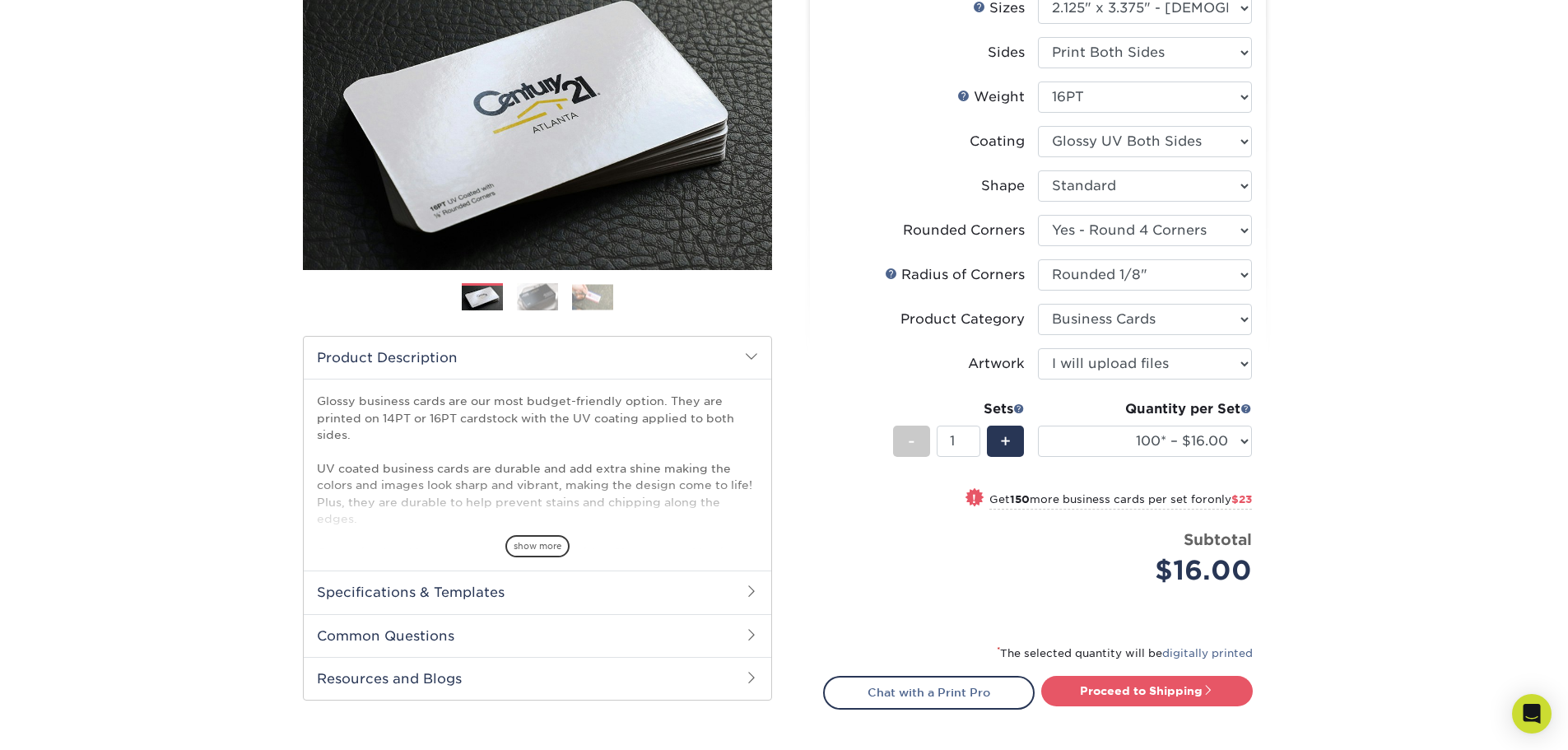
scroll to position [247, 0]
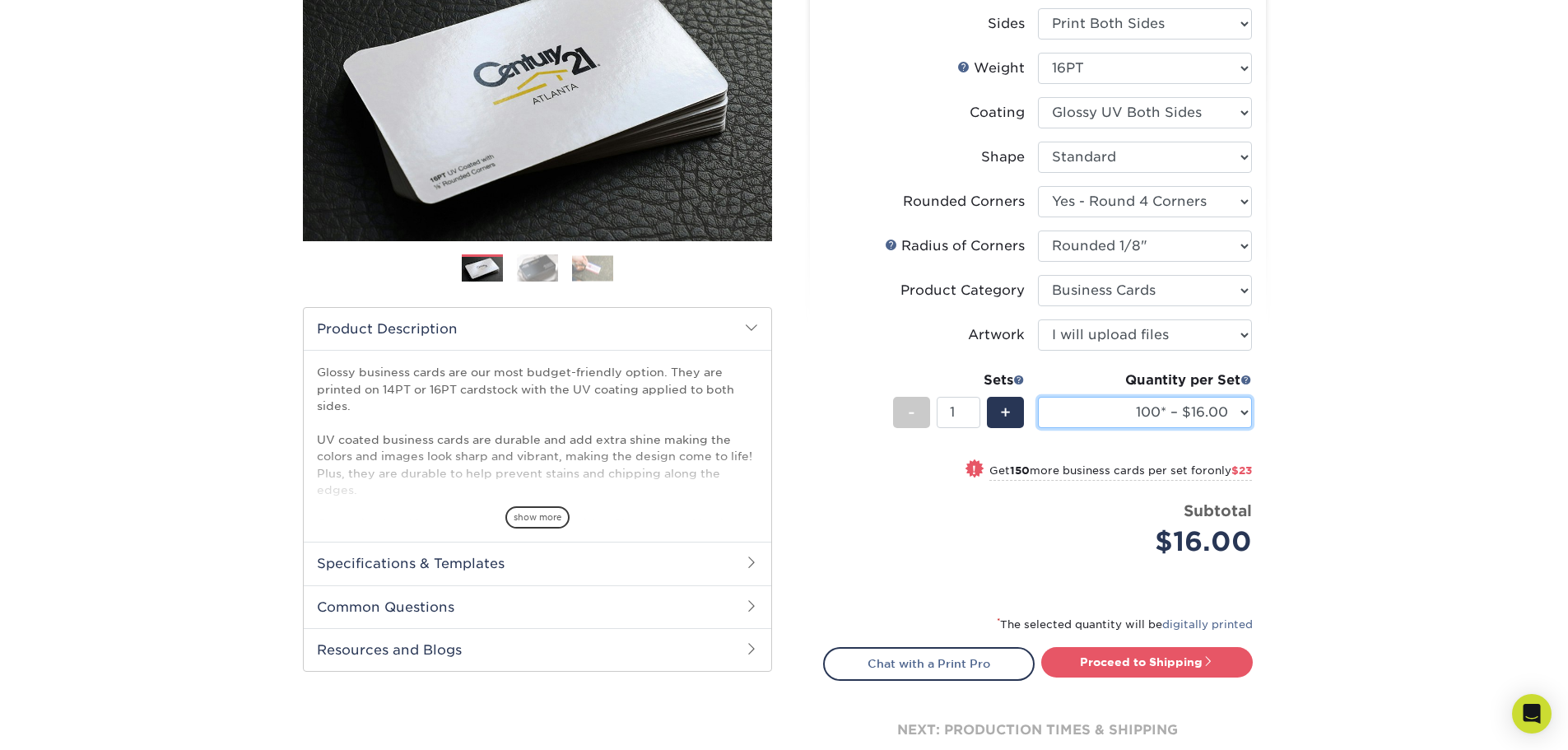
click at [1191, 402] on select "100* – $16.00 250* – $39.00 500 – $77.00 1000 – $94.00 2500 – $173.00 5000 – $2…" at bounding box center [1144, 412] width 214 height 31
click at [1038, 397] on select "100* – $16.00 250* – $39.00 500 – $77.00 1000 – $94.00 2500 – $173.00 5000 – $2…" at bounding box center [1144, 412] width 214 height 31
click at [1309, 398] on div "Products Business Cards Glossy UV Coated Business Cards Previous Next" at bounding box center [784, 348] width 1568 height 980
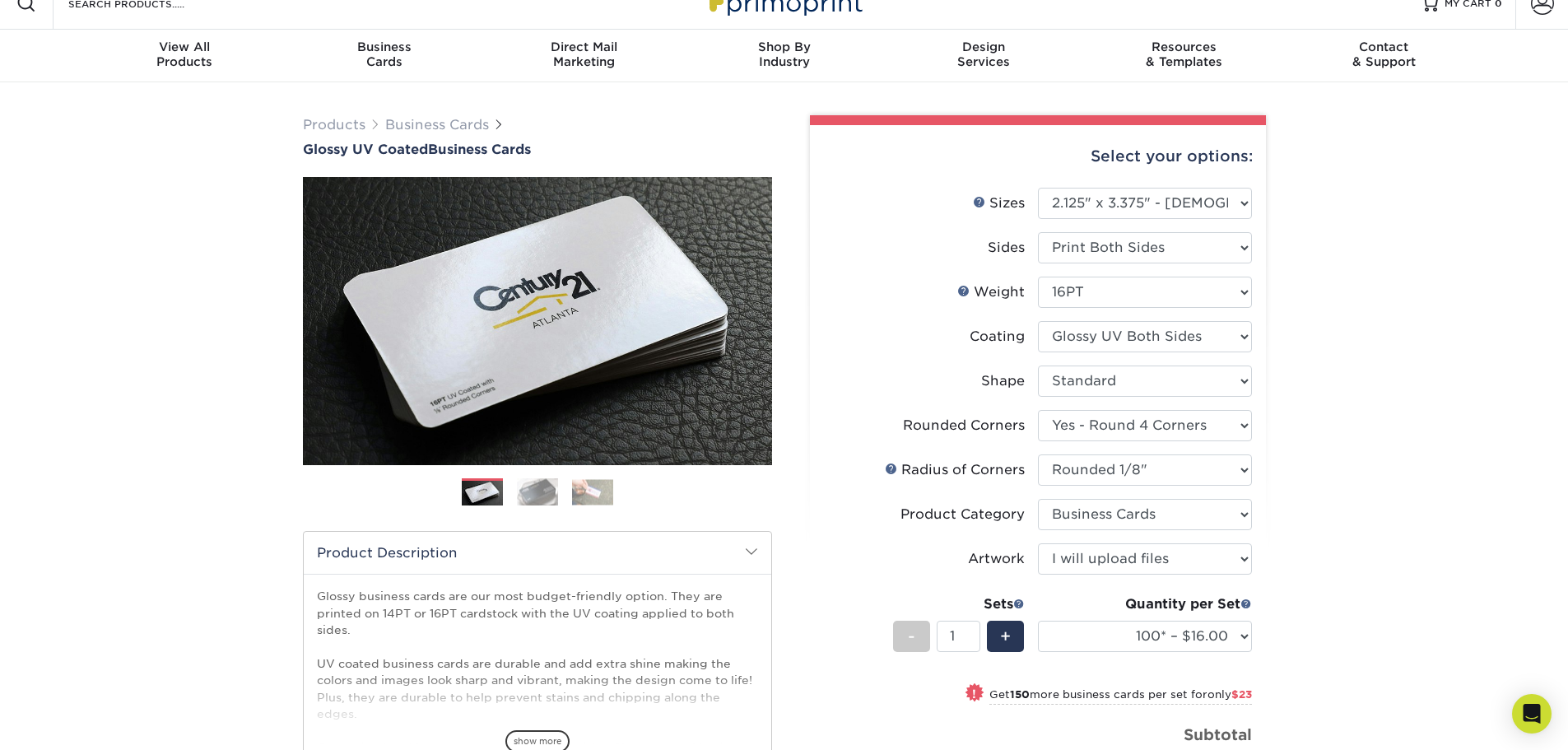
scroll to position [164, 0]
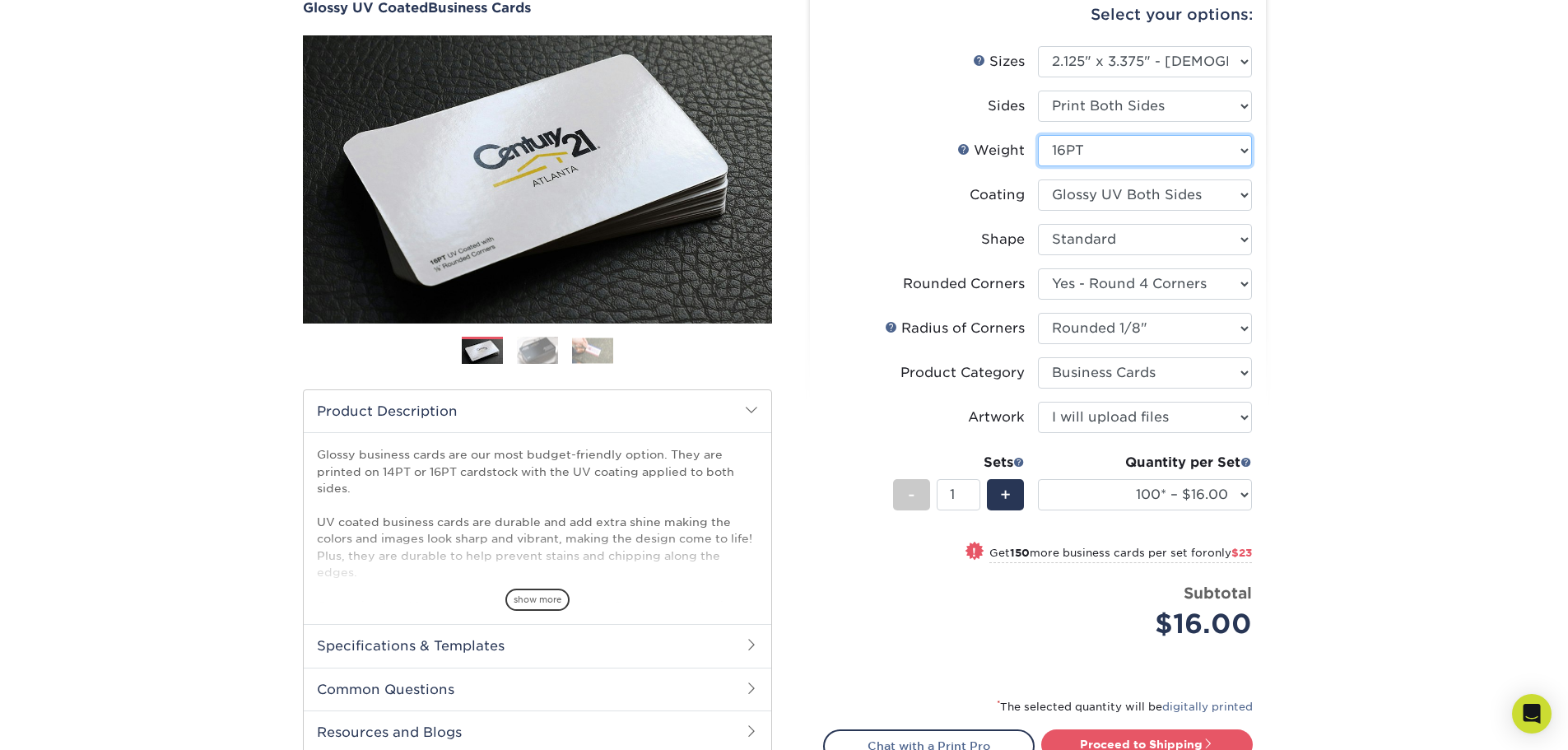
click at [1138, 155] on select "Please Select 14PT 16PT" at bounding box center [1144, 150] width 214 height 31
